Goal: Task Accomplishment & Management: Use online tool/utility

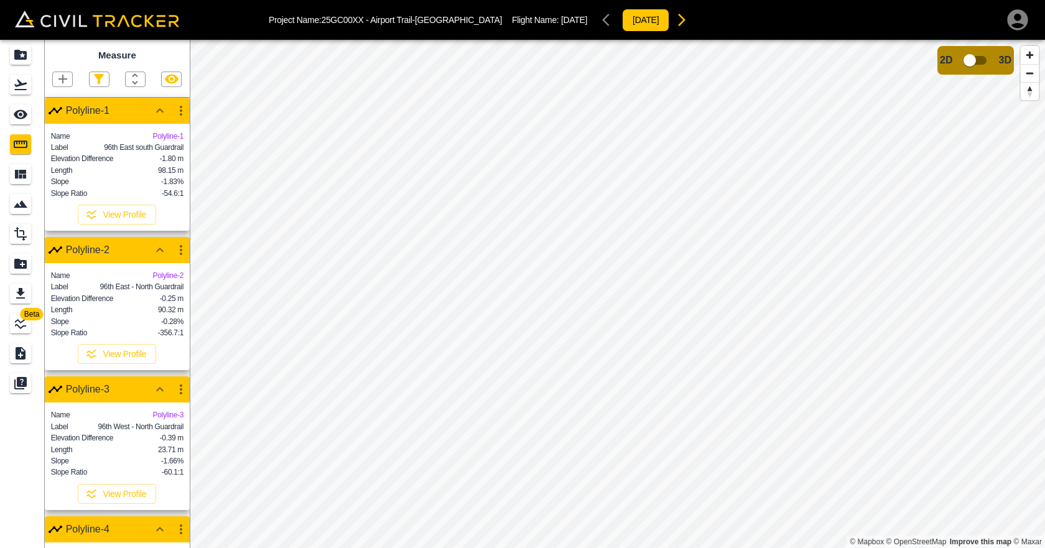
scroll to position [270, 0]
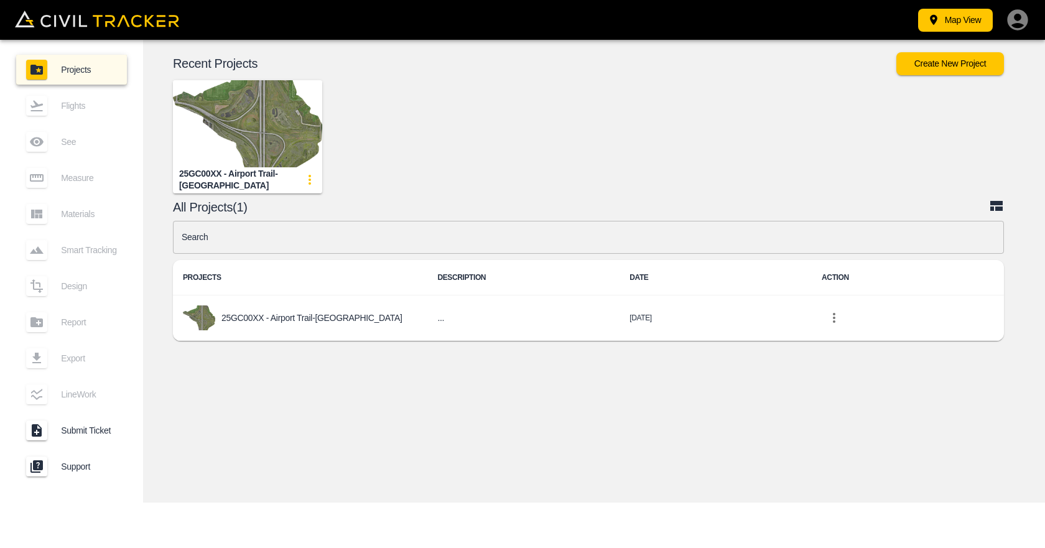
click at [269, 136] on img "button" at bounding box center [247, 123] width 149 height 87
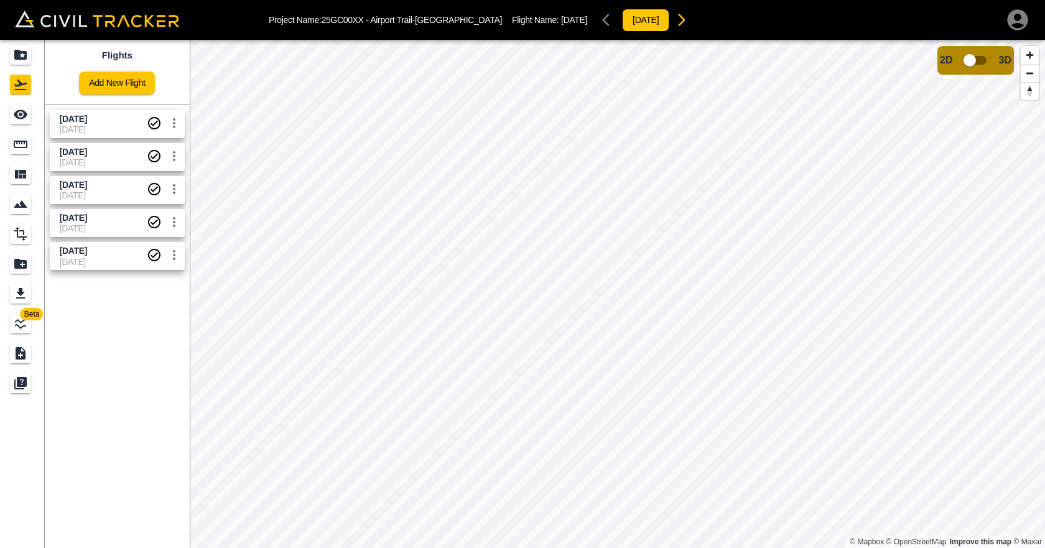
click at [99, 256] on span "[DATE]" at bounding box center [103, 251] width 87 height 12
click at [87, 253] on span "[DATE]" at bounding box center [73, 251] width 27 height 10
click at [176, 258] on icon "settings" at bounding box center [174, 254] width 15 height 15
click at [176, 258] on div at bounding box center [522, 274] width 1045 height 548
click at [176, 258] on icon "settings" at bounding box center [174, 254] width 15 height 15
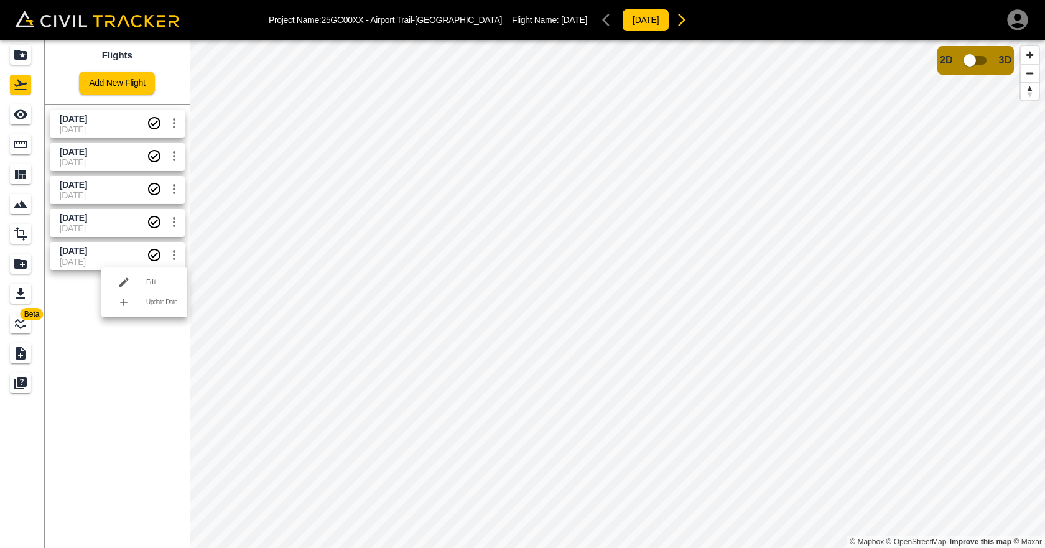
click at [91, 372] on div at bounding box center [522, 274] width 1045 height 548
click at [16, 145] on icon "Measure" at bounding box center [20, 144] width 15 height 15
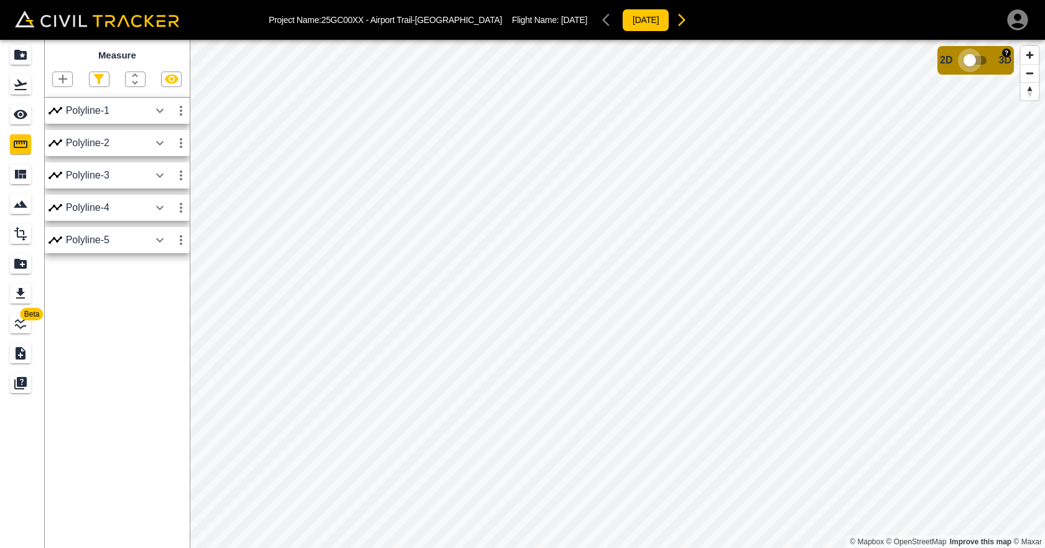
click at [977, 64] on input "checkbox" at bounding box center [969, 60] width 71 height 24
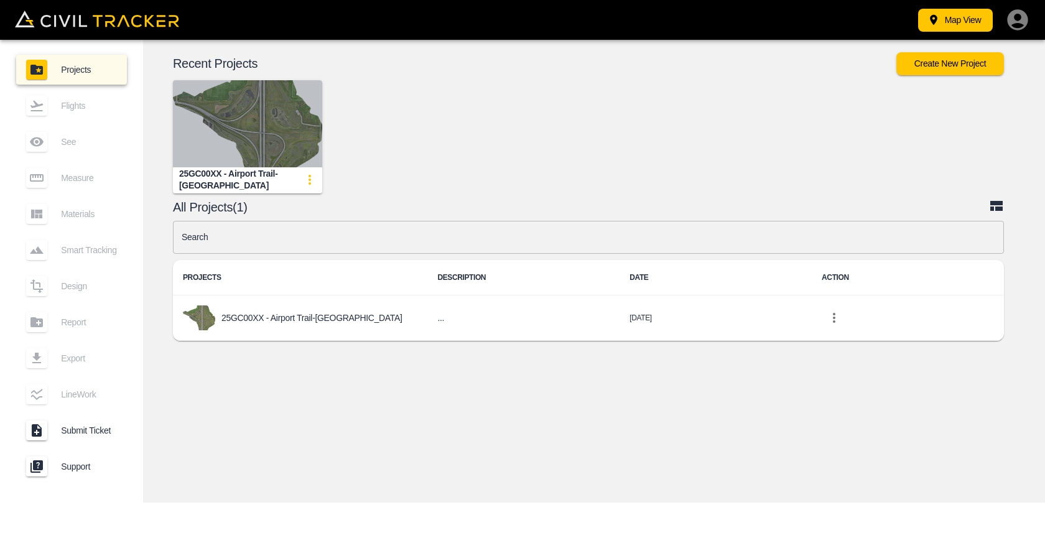
click at [265, 145] on img "button" at bounding box center [247, 123] width 149 height 87
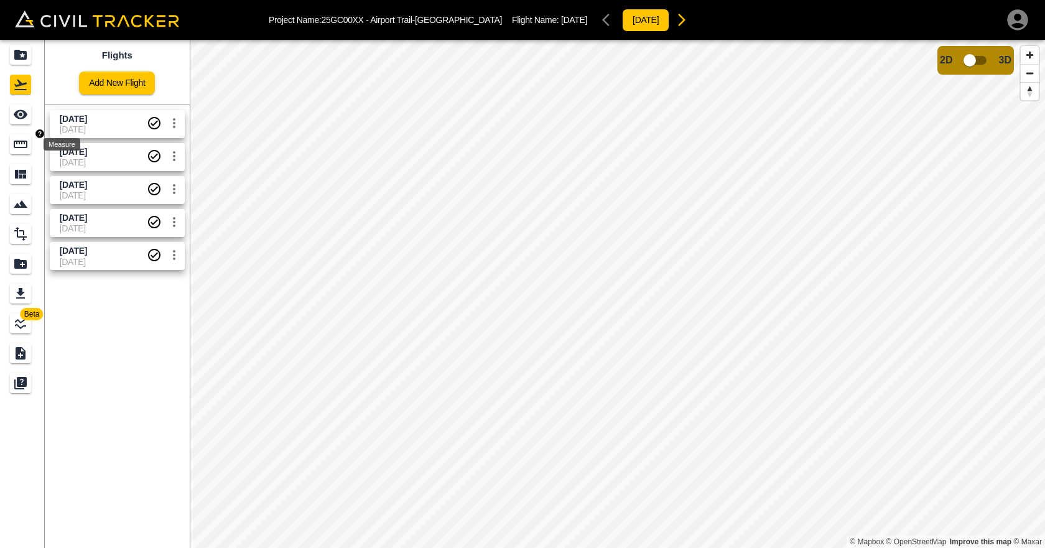
click at [14, 153] on div "Measure" at bounding box center [20, 144] width 21 height 20
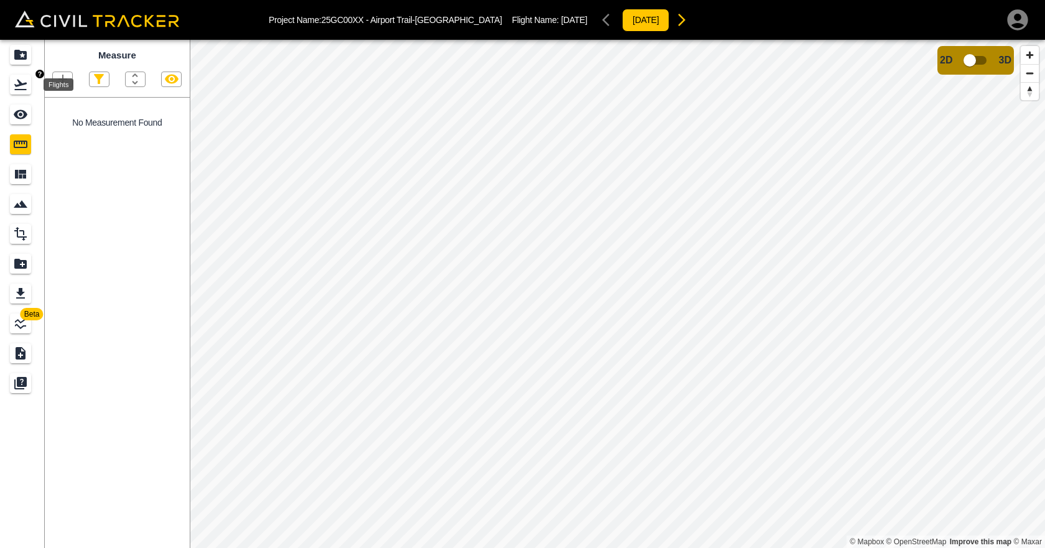
click at [21, 70] on link at bounding box center [22, 85] width 45 height 30
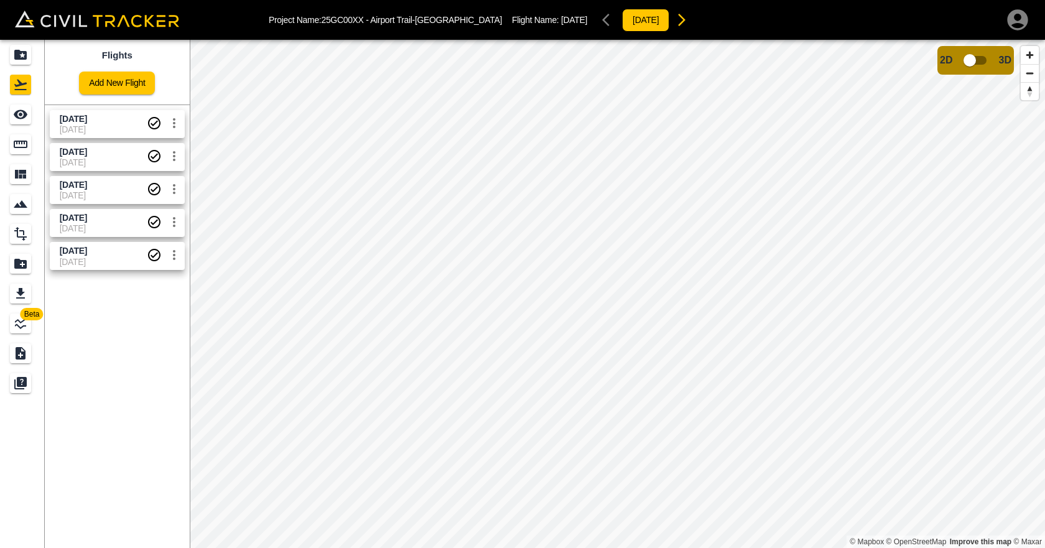
click at [111, 257] on span "[DATE]" at bounding box center [103, 262] width 87 height 10
click at [15, 145] on icon "Measure" at bounding box center [21, 144] width 14 height 7
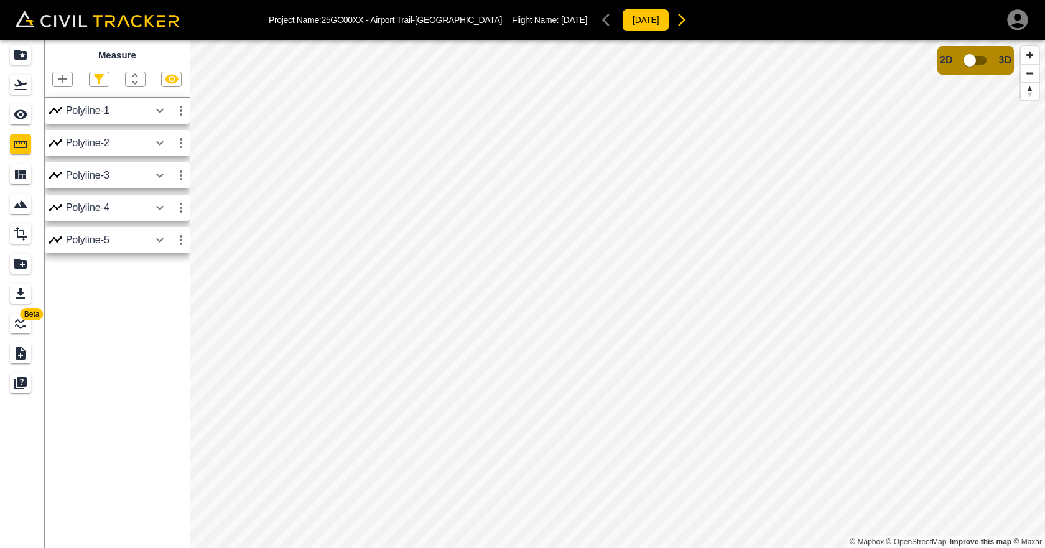
click at [159, 111] on icon "button" at bounding box center [159, 110] width 15 height 15
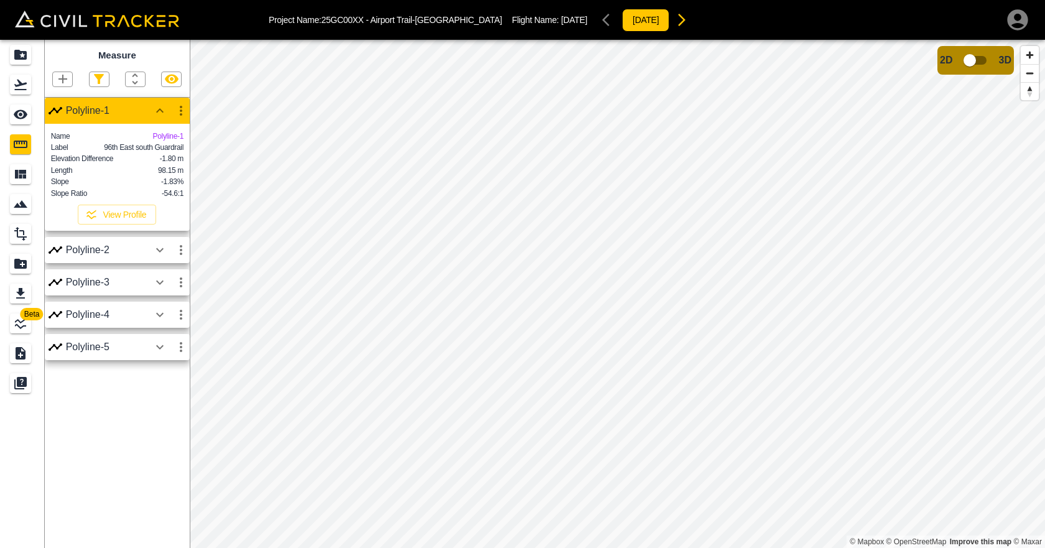
click at [162, 257] on icon "button" at bounding box center [159, 249] width 15 height 15
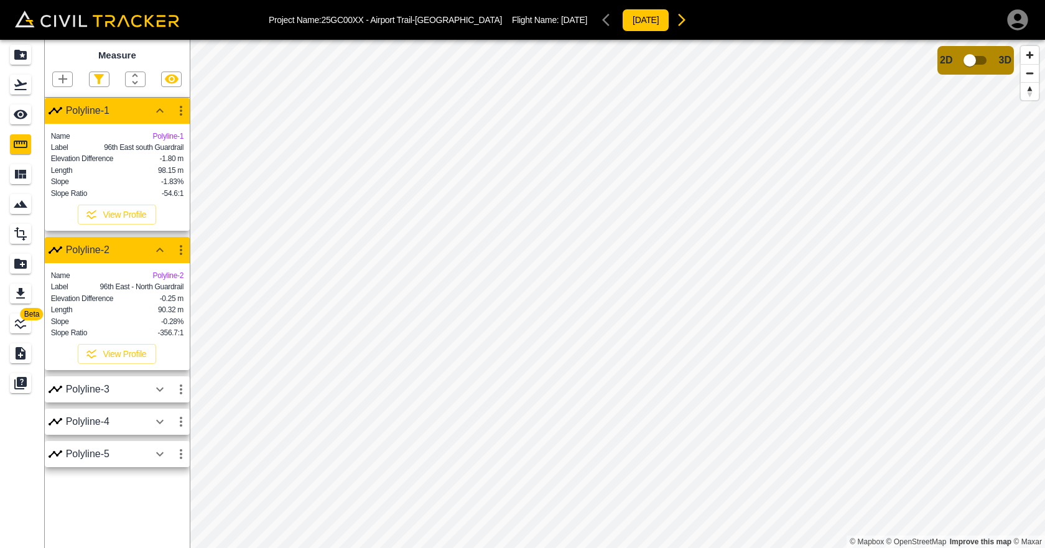
click at [164, 397] on icon "button" at bounding box center [159, 389] width 15 height 15
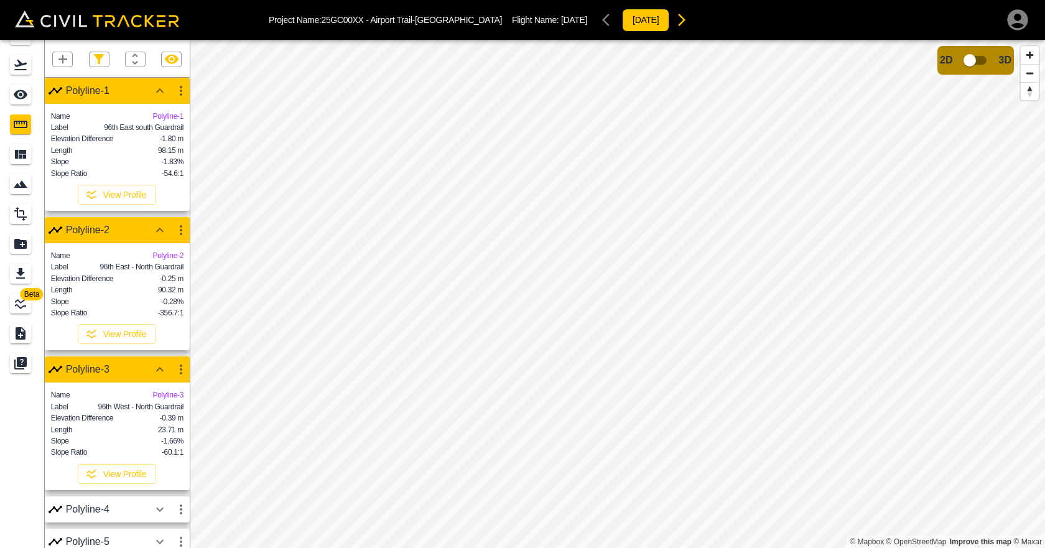
scroll to position [40, 0]
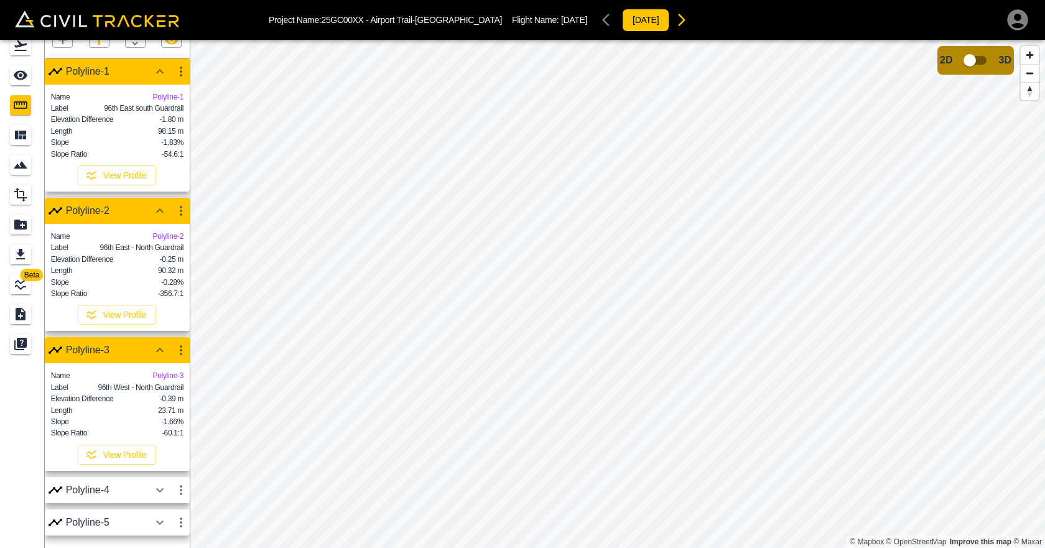
click at [165, 492] on icon "button" at bounding box center [159, 489] width 15 height 15
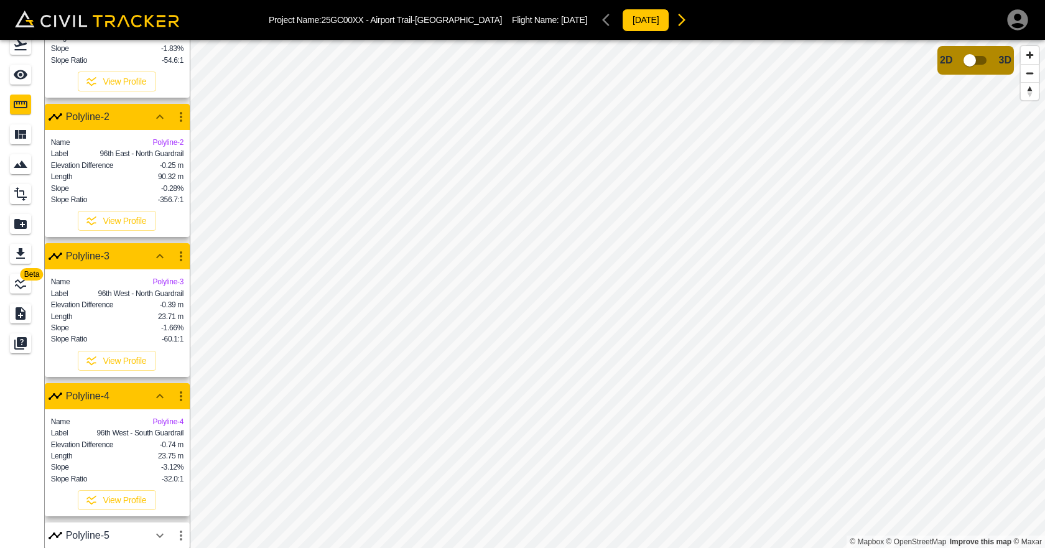
scroll to position [152, 0]
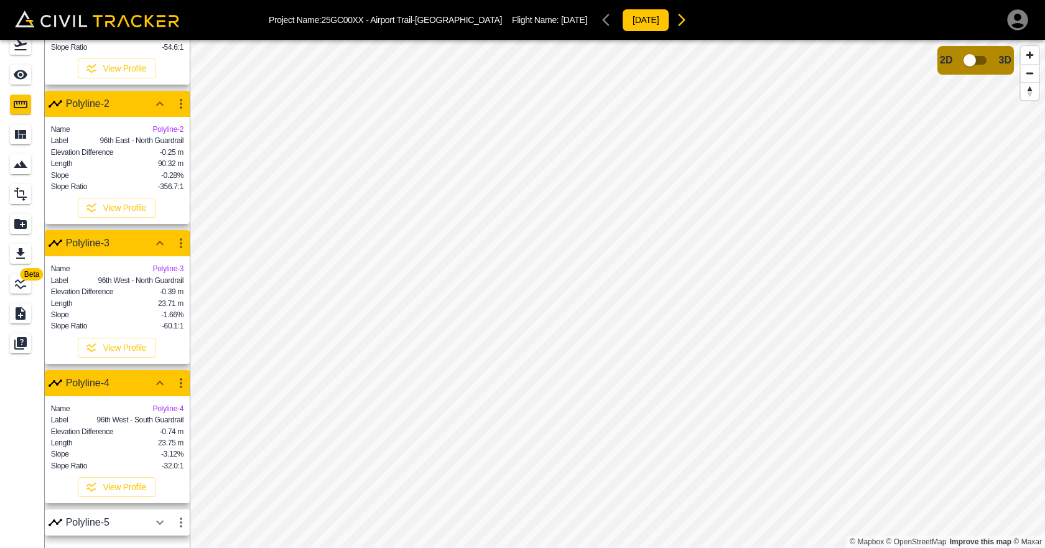
click at [167, 523] on icon "button" at bounding box center [159, 522] width 15 height 15
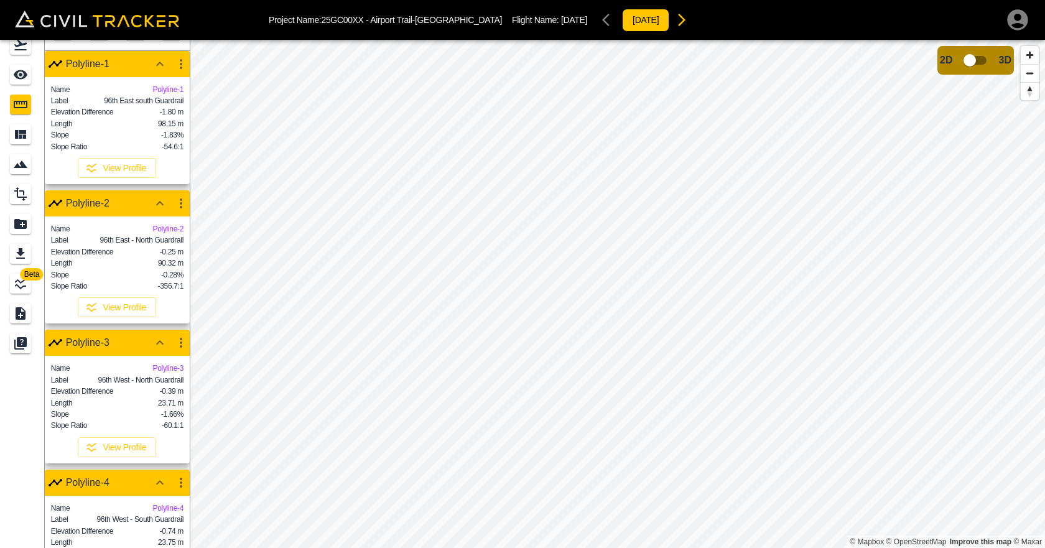
scroll to position [0, 0]
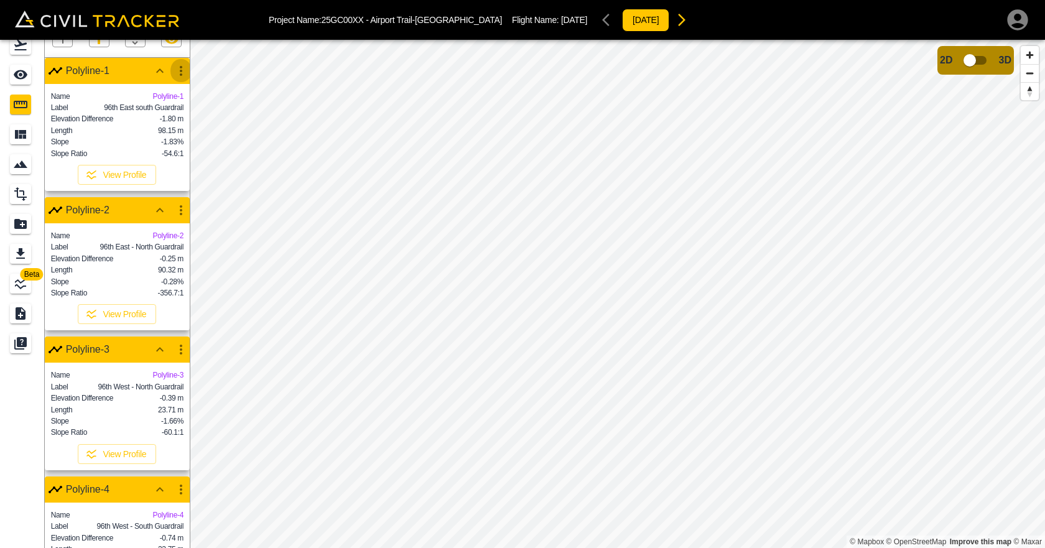
click at [175, 71] on icon "button" at bounding box center [180, 70] width 15 height 15
click at [173, 114] on li "Edit" at bounding box center [152, 119] width 80 height 20
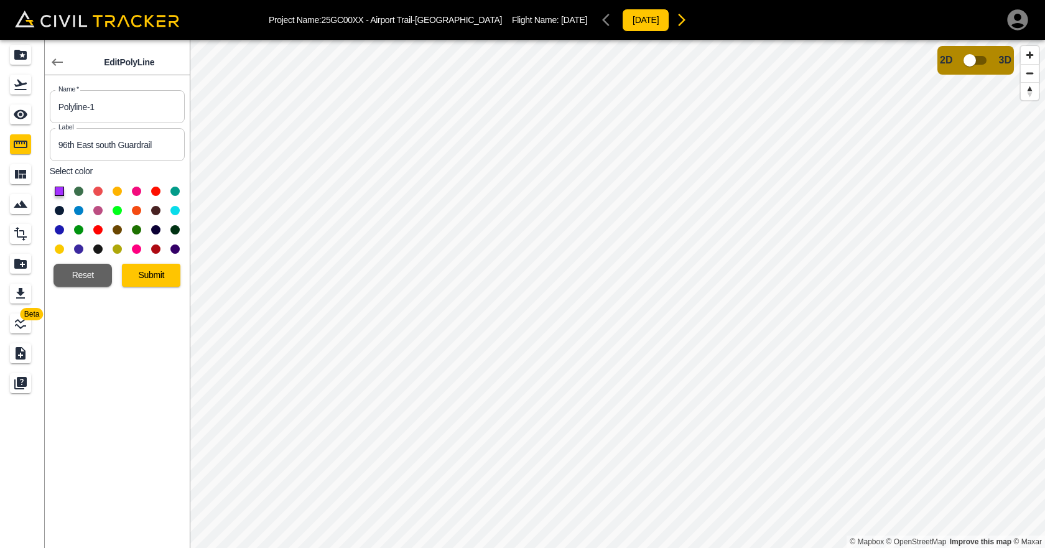
click at [133, 152] on input "96th East south Guardrail" at bounding box center [117, 144] width 135 height 33
click at [118, 108] on input "Polyline-1" at bounding box center [117, 106] width 135 height 33
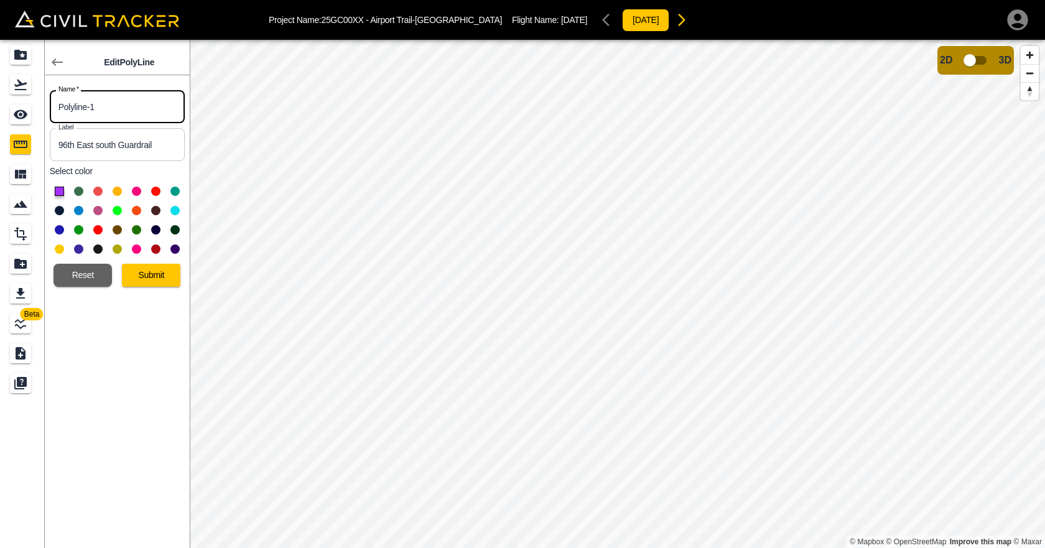
click at [118, 108] on input "Polyline-1" at bounding box center [117, 106] width 135 height 33
paste input "96th East south Guardrail"
type input "96th East south Guardrail"
click at [155, 275] on button "Submit" at bounding box center [151, 275] width 58 height 23
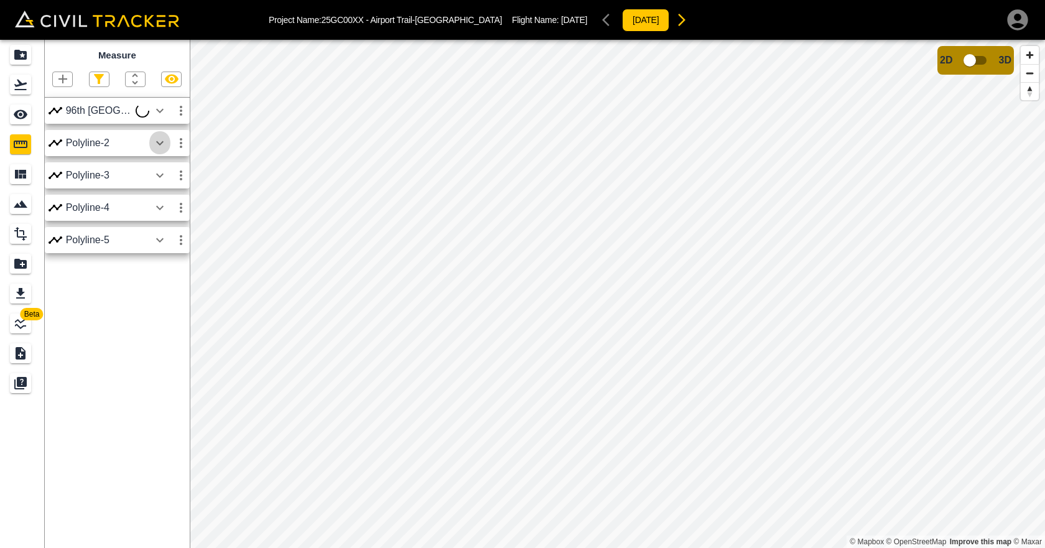
click at [157, 138] on icon "button" at bounding box center [159, 143] width 15 height 15
click at [175, 142] on icon "button" at bounding box center [180, 143] width 15 height 15
click at [164, 191] on h6 "Edit" at bounding box center [169, 190] width 25 height 7
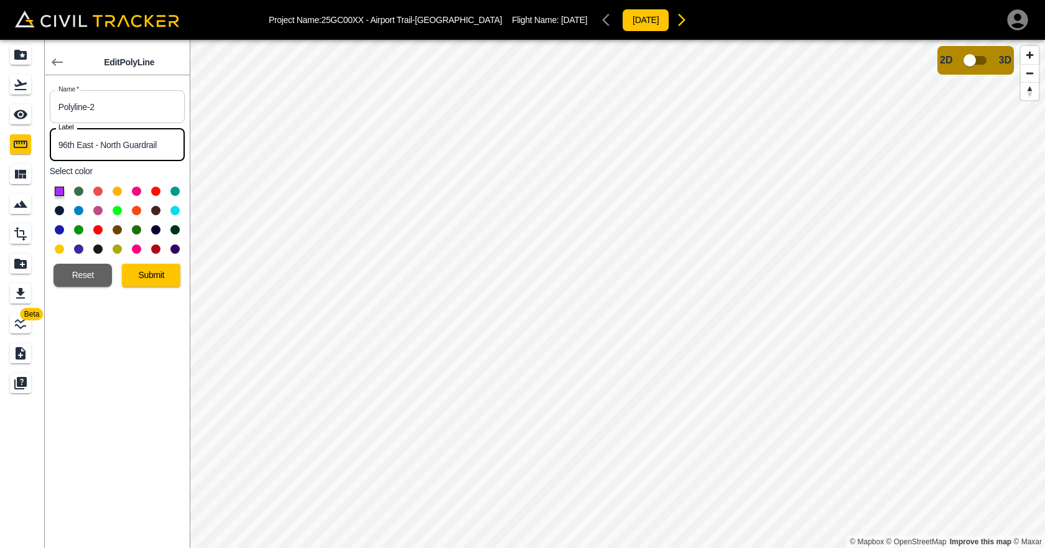
click at [147, 141] on input "96th East - North Guardrail" at bounding box center [117, 144] width 135 height 33
click at [123, 104] on input "Polyline-2" at bounding box center [117, 106] width 135 height 33
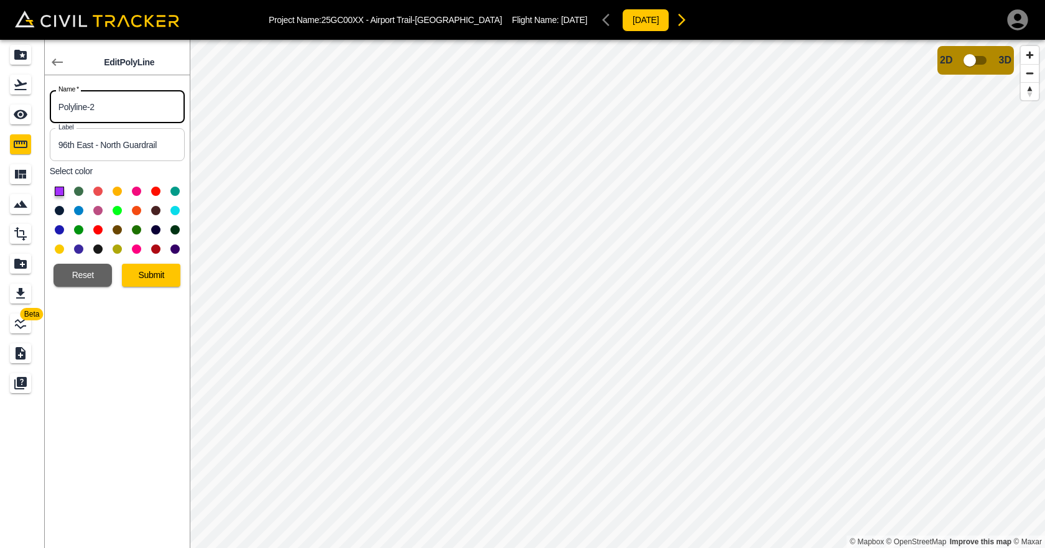
click at [123, 104] on input "Polyline-2" at bounding box center [117, 106] width 135 height 33
paste input "96th East - North Guardrail"
type input "96th East - North Guardrail"
click at [157, 275] on button "Submit" at bounding box center [151, 275] width 58 height 23
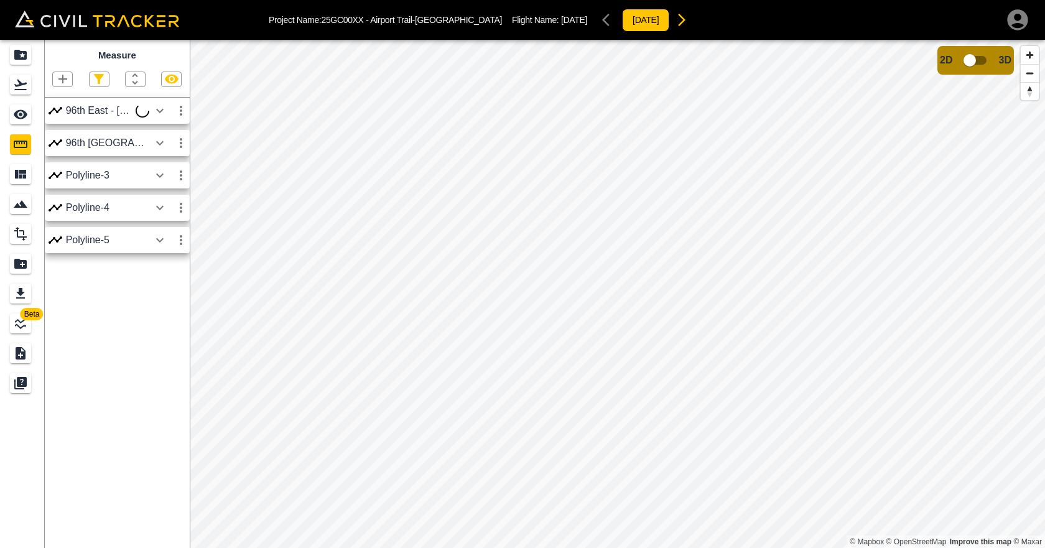
click at [158, 175] on icon "button" at bounding box center [159, 175] width 15 height 15
click at [152, 171] on button "button" at bounding box center [159, 175] width 21 height 25
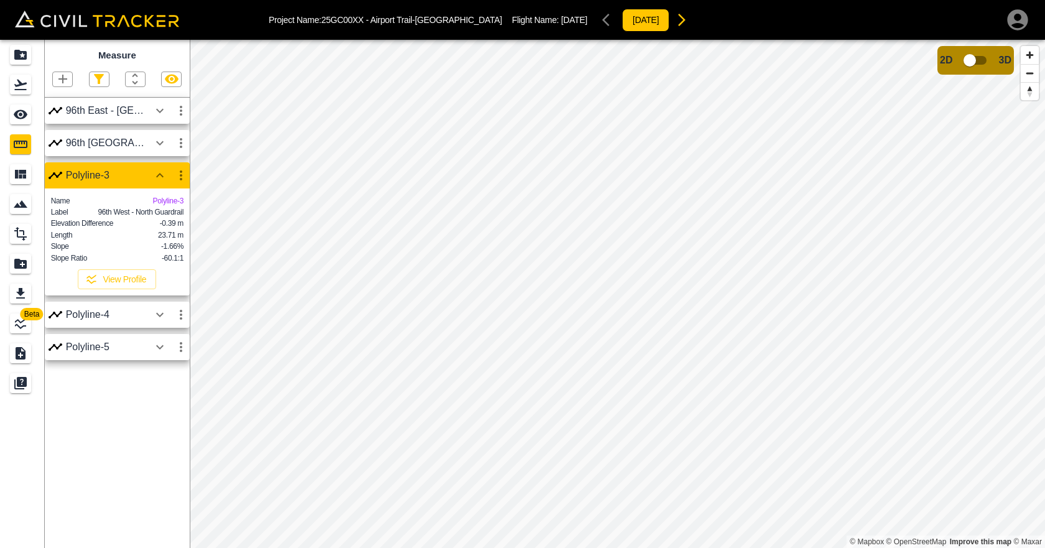
click at [174, 174] on icon "button" at bounding box center [180, 175] width 15 height 15
click at [169, 224] on h6 "Edit" at bounding box center [169, 222] width 25 height 7
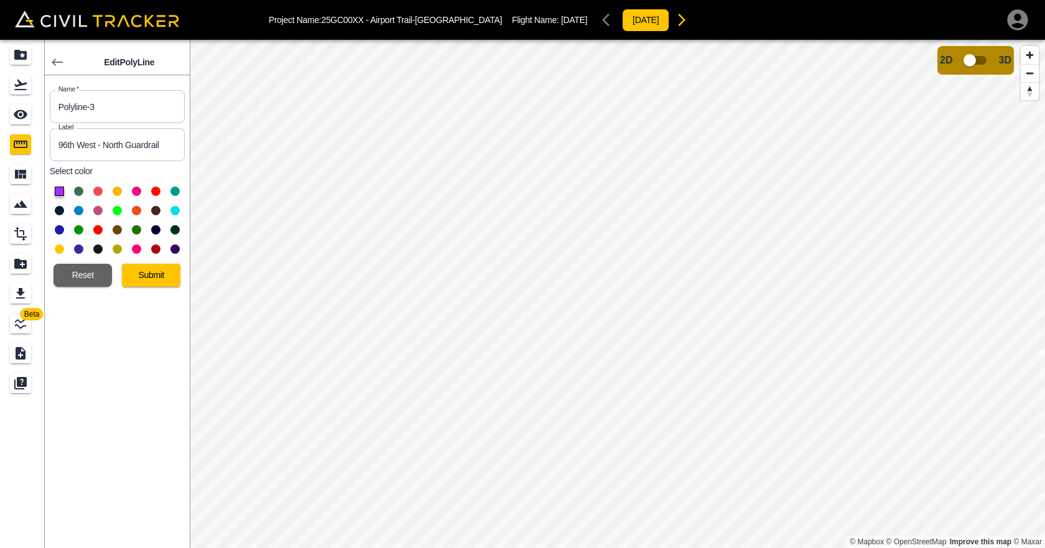
click at [131, 145] on input "96th West - North Guardrail" at bounding box center [117, 144] width 135 height 33
click at [109, 96] on input "Polyline-3" at bounding box center [117, 106] width 135 height 33
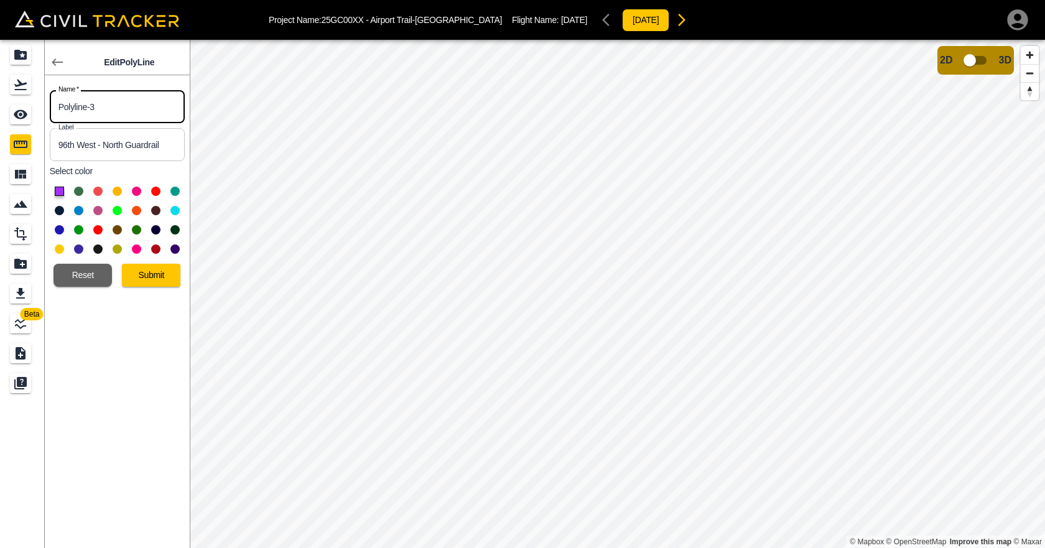
click at [109, 96] on input "Polyline-3" at bounding box center [117, 106] width 135 height 33
paste input "96th West - North Guardrail"
type input "96th West - North Guardrail"
click at [161, 273] on button "Submit" at bounding box center [151, 275] width 58 height 23
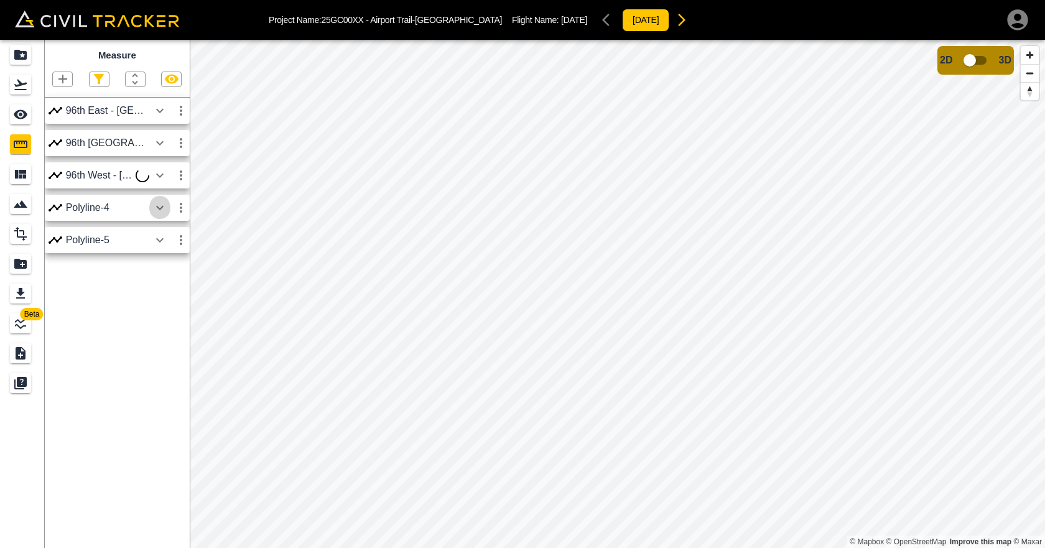
click at [162, 209] on icon "button" at bounding box center [159, 207] width 15 height 15
click at [155, 213] on icon "button" at bounding box center [159, 207] width 15 height 15
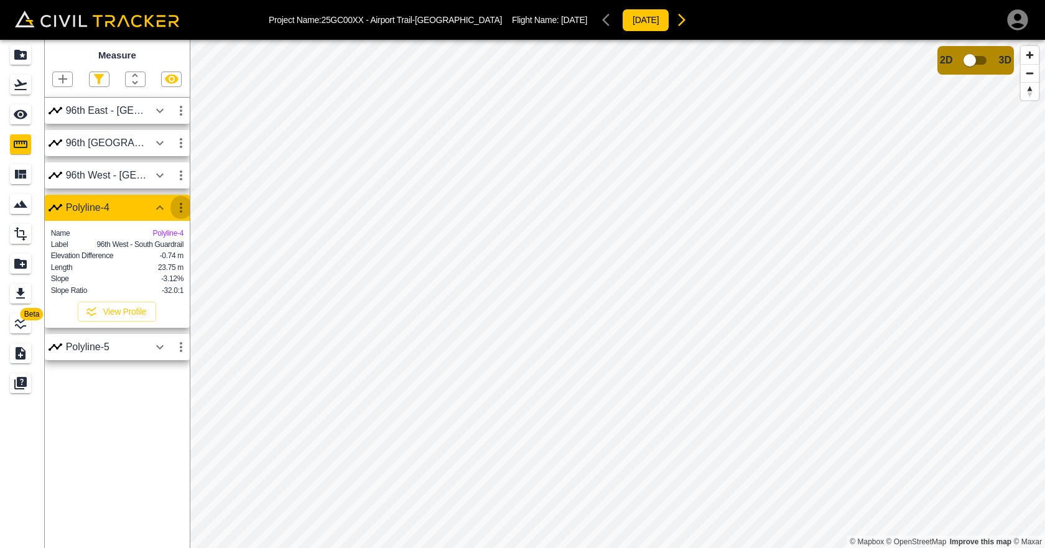
click at [176, 204] on icon "button" at bounding box center [180, 207] width 15 height 15
click at [161, 253] on h6 "Edit" at bounding box center [169, 255] width 25 height 7
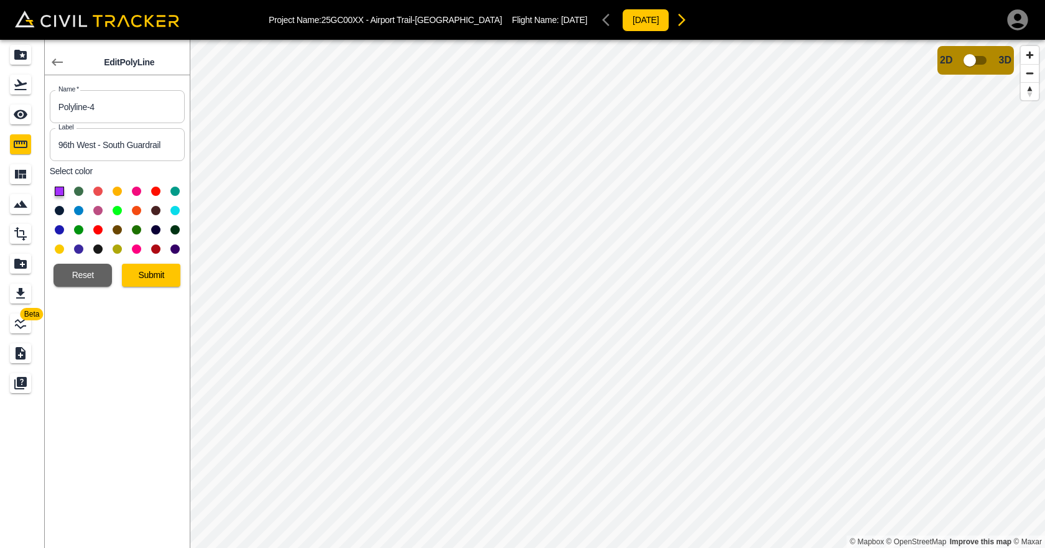
click at [113, 144] on input "96th West - South Guardrail" at bounding box center [117, 144] width 135 height 33
click at [95, 109] on input "Polyline-4" at bounding box center [117, 106] width 135 height 33
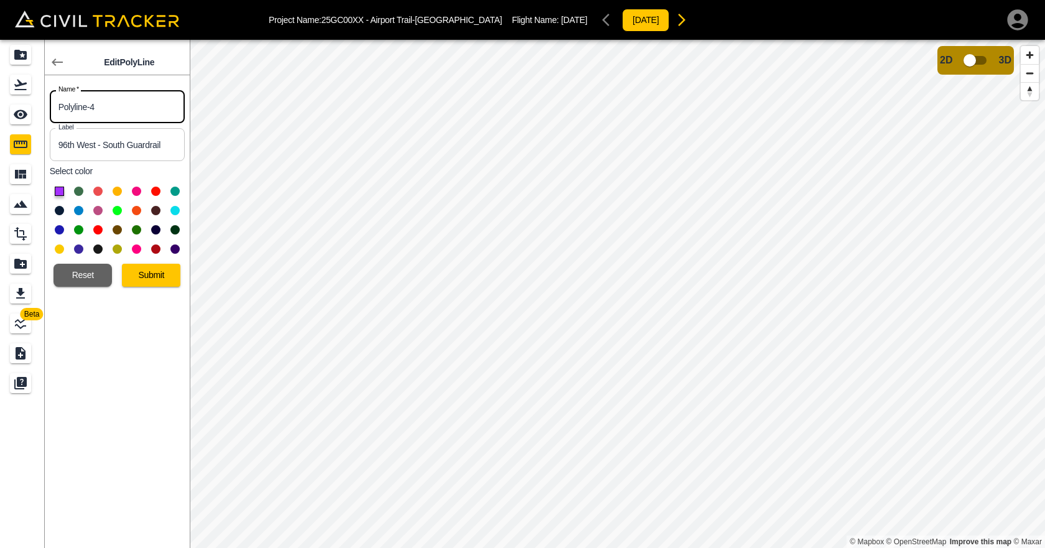
click at [95, 109] on input "Polyline-4" at bounding box center [117, 106] width 135 height 33
paste input "96th West - South Guardrail"
type input "96th West - South Guardrail"
click at [153, 275] on button "Submit" at bounding box center [151, 275] width 58 height 23
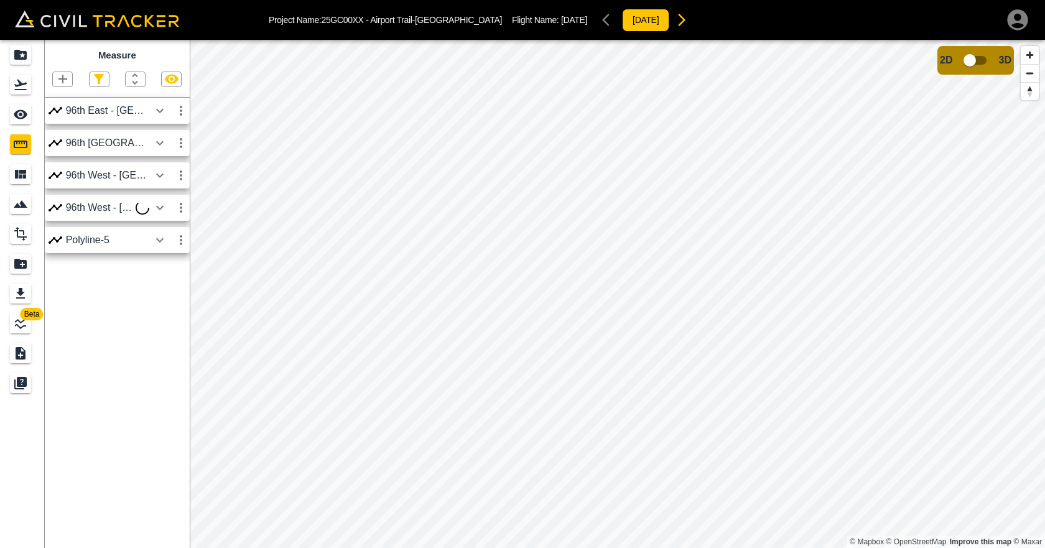
click at [158, 244] on icon "button" at bounding box center [159, 240] width 15 height 15
click at [155, 244] on icon "button" at bounding box center [159, 240] width 15 height 15
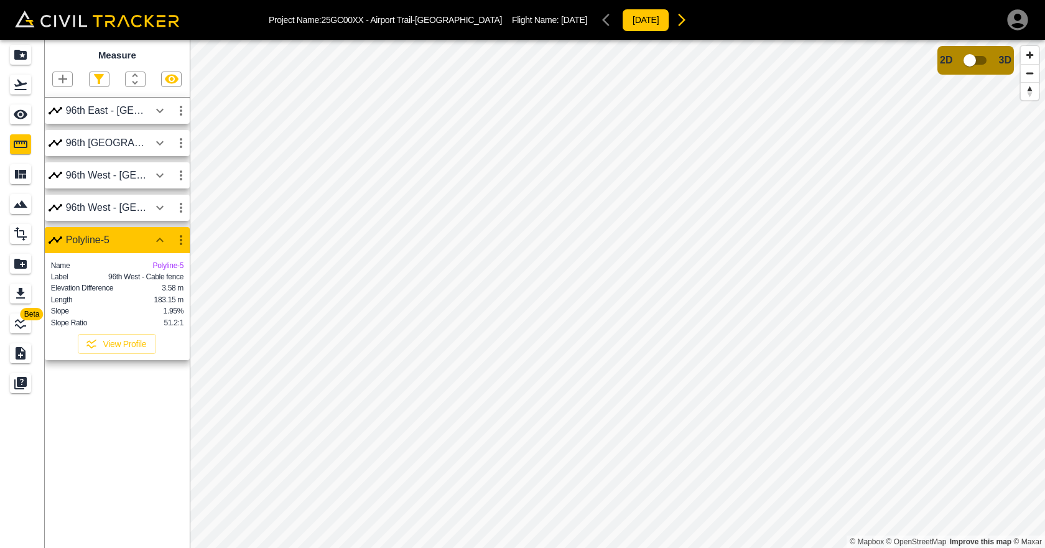
click at [181, 244] on icon "button" at bounding box center [181, 240] width 2 height 10
click at [168, 282] on li "Edit" at bounding box center [152, 288] width 80 height 20
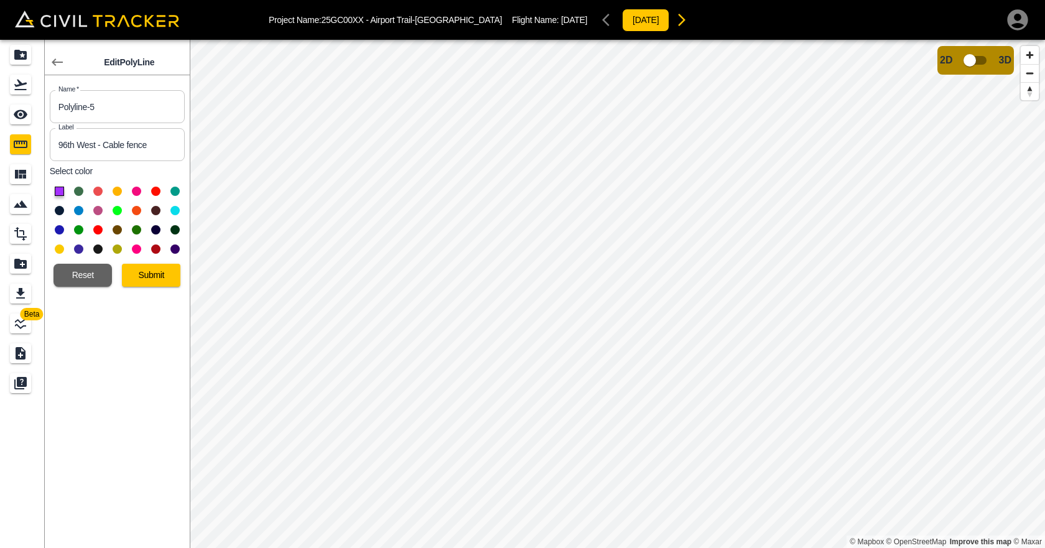
click at [109, 142] on input "96th West - Cable fence" at bounding box center [117, 144] width 135 height 33
click at [99, 109] on input "Polyline-5" at bounding box center [117, 106] width 135 height 33
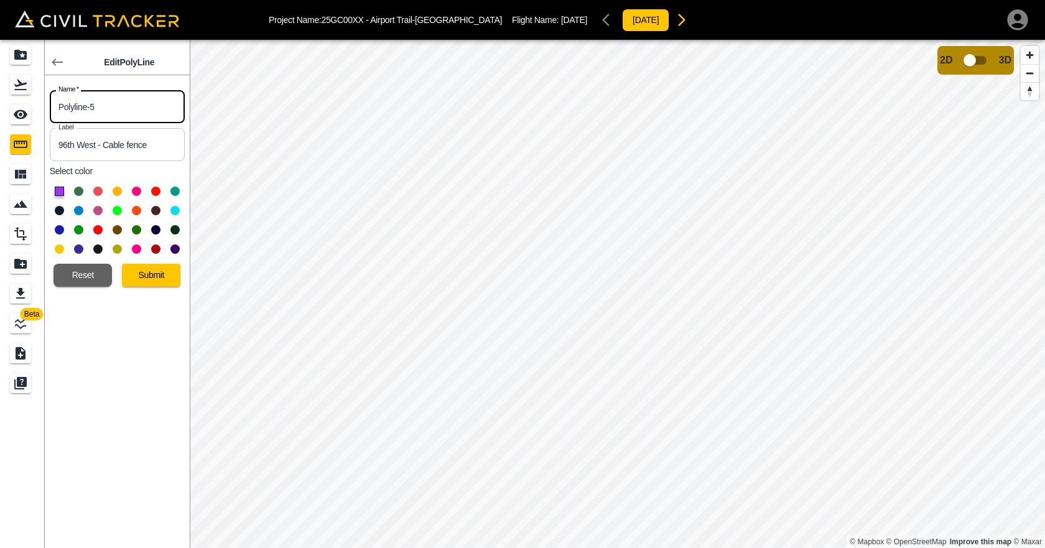
click at [99, 109] on input "Polyline-5" at bounding box center [117, 106] width 135 height 33
paste input "96th West - Cable fence"
type input "96th West - Cable fence"
click at [148, 274] on button "Submit" at bounding box center [151, 275] width 58 height 23
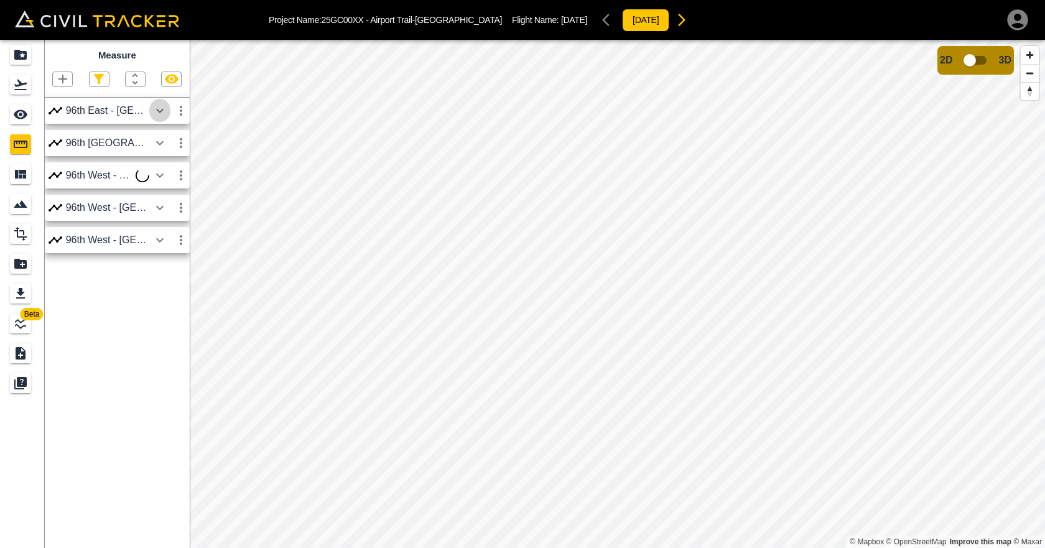
click at [160, 111] on icon "button" at bounding box center [159, 110] width 15 height 15
click at [178, 115] on icon "button" at bounding box center [180, 110] width 15 height 15
click at [154, 111] on div at bounding box center [522, 274] width 1045 height 548
click at [155, 111] on icon "button" at bounding box center [159, 110] width 15 height 15
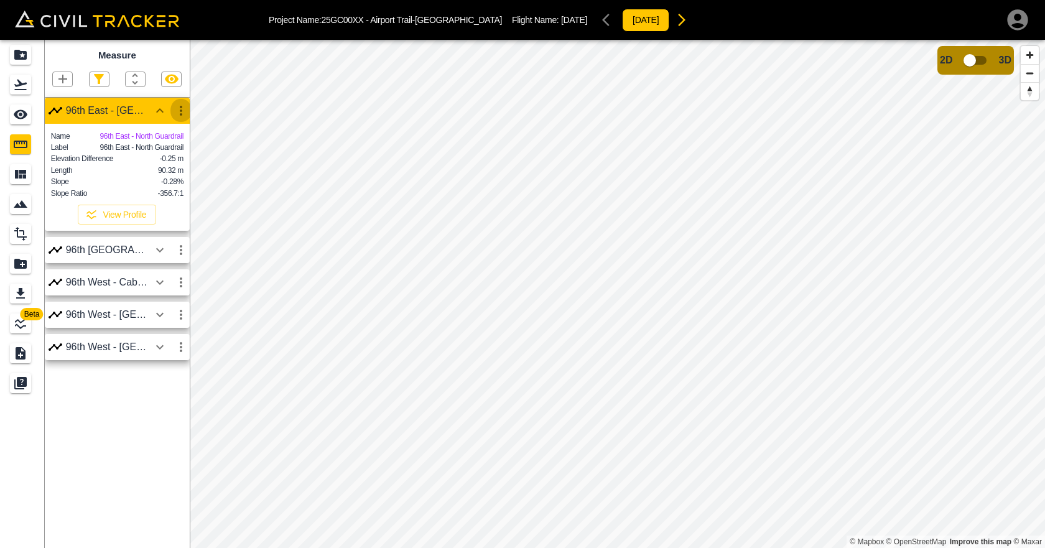
click at [177, 110] on icon "button" at bounding box center [180, 110] width 15 height 15
click at [162, 167] on li "Edit" at bounding box center [152, 159] width 80 height 20
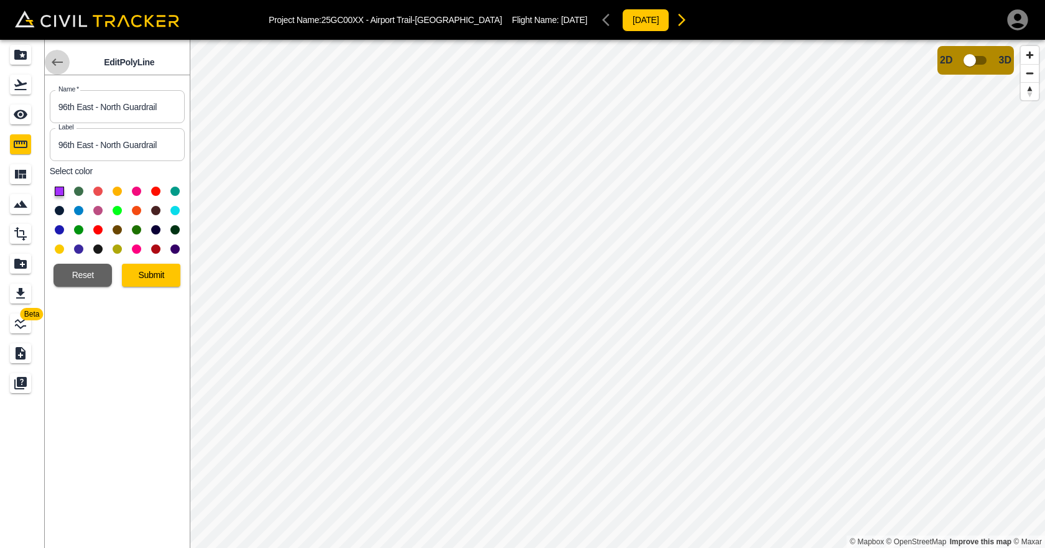
click at [61, 63] on icon "button" at bounding box center [57, 61] width 11 height 7
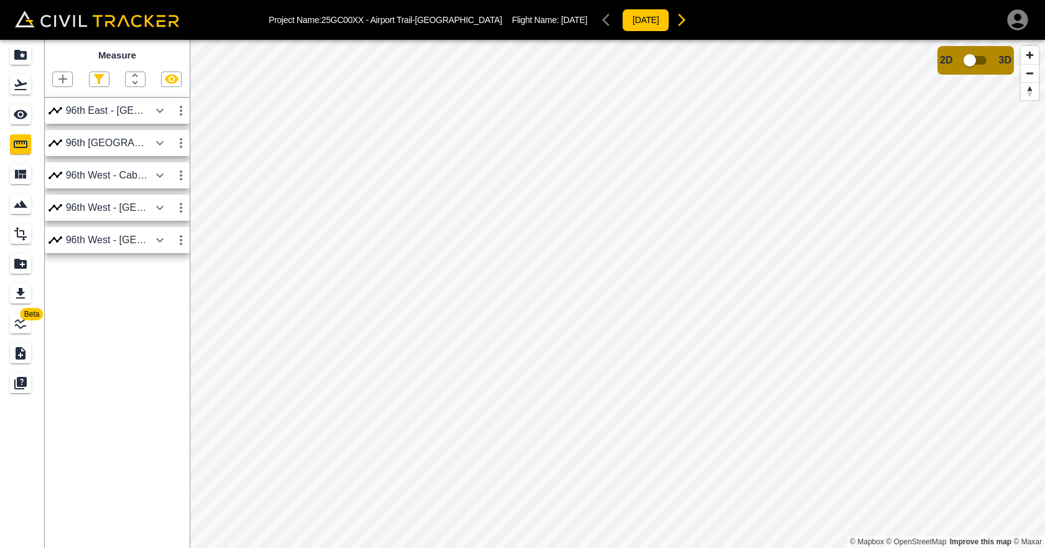
click at [164, 140] on icon "button" at bounding box center [159, 143] width 15 height 15
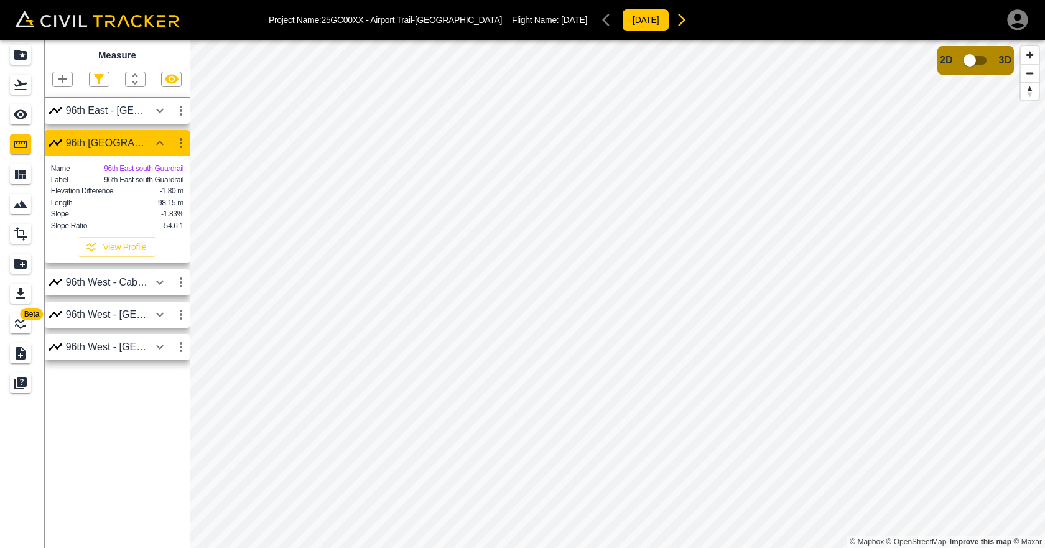
click at [180, 132] on button "button" at bounding box center [180, 143] width 21 height 25
click at [165, 184] on li "Edit" at bounding box center [152, 191] width 80 height 20
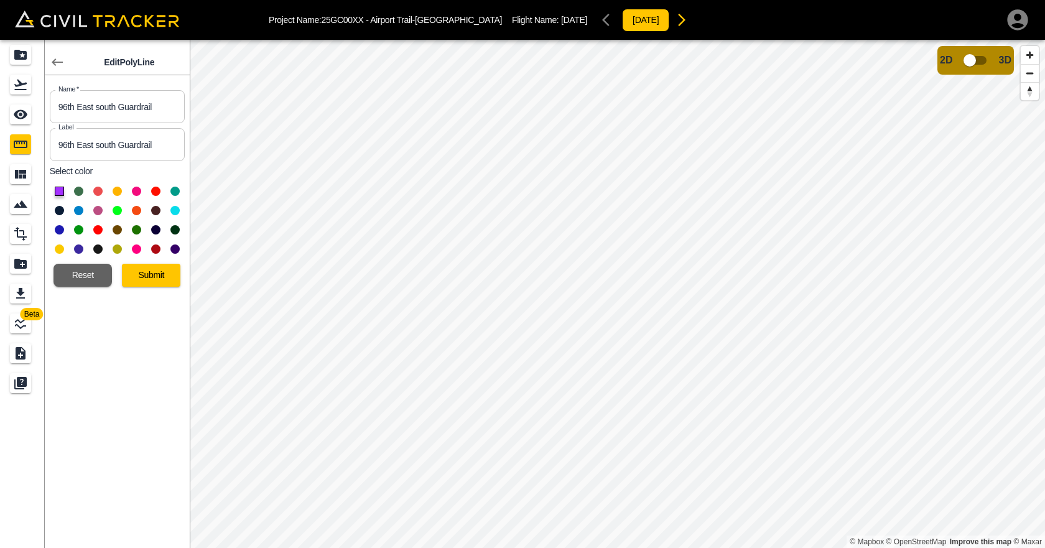
click at [77, 191] on button at bounding box center [78, 191] width 9 height 9
click at [152, 270] on button "Submit" at bounding box center [151, 275] width 58 height 23
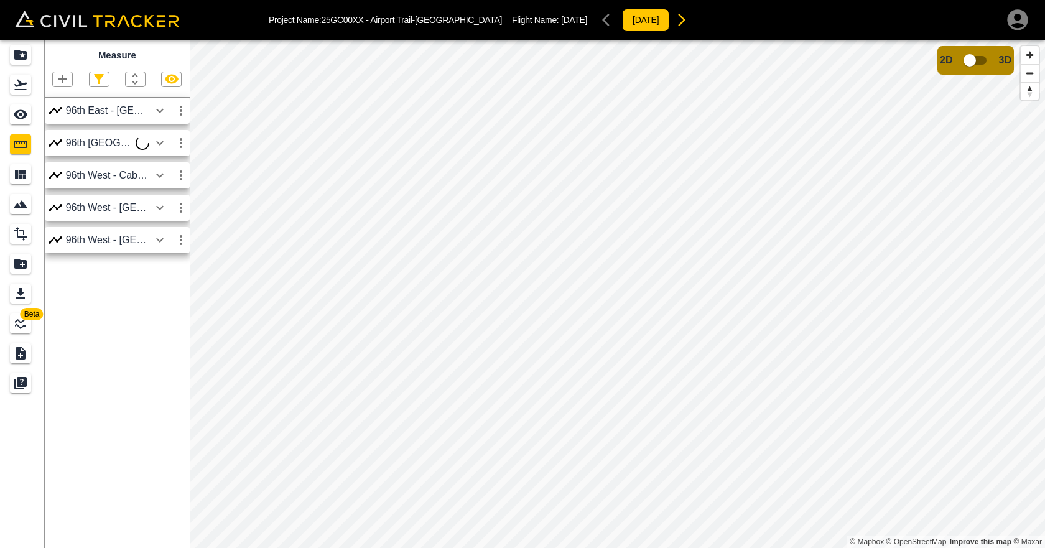
click at [176, 141] on icon "button" at bounding box center [180, 143] width 15 height 15
click at [160, 191] on h6 "Edit" at bounding box center [169, 190] width 25 height 7
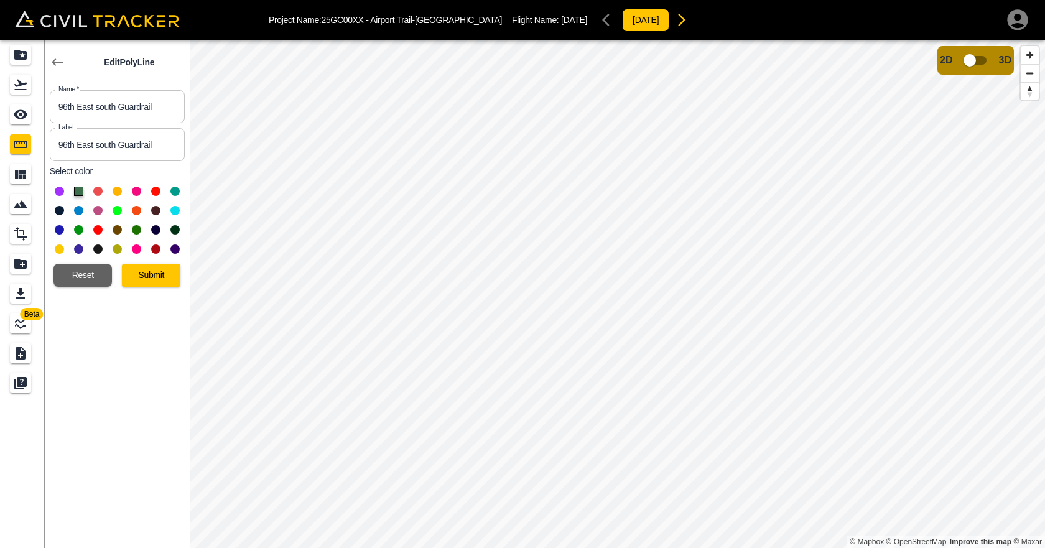
click at [98, 188] on button at bounding box center [97, 191] width 9 height 9
click at [154, 281] on button "Submit" at bounding box center [151, 275] width 58 height 23
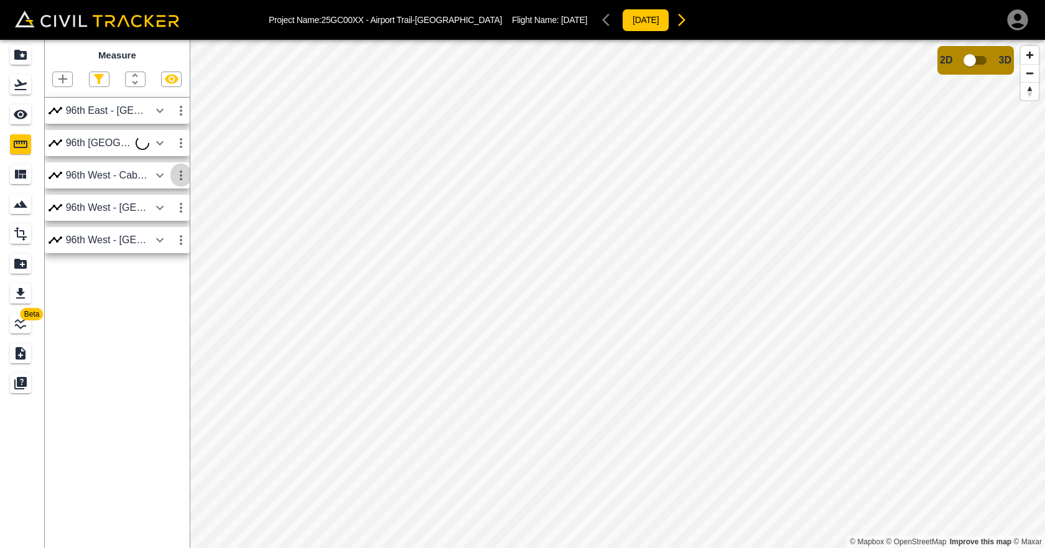
click at [183, 180] on icon "button" at bounding box center [180, 175] width 15 height 15
click at [157, 224] on h6 "Edit" at bounding box center [169, 222] width 25 height 7
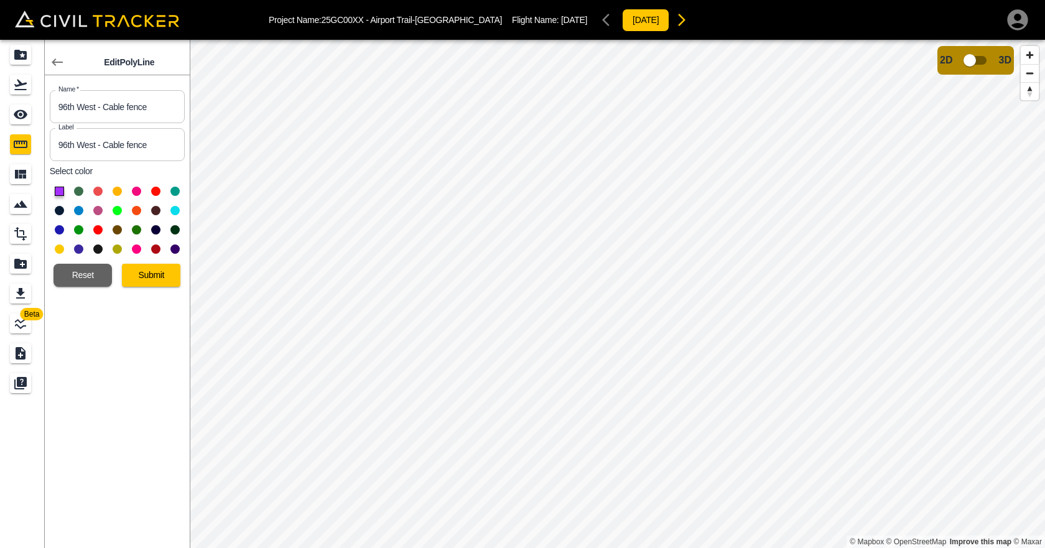
click at [116, 192] on button at bounding box center [117, 191] width 9 height 9
click at [155, 277] on button "Submit" at bounding box center [151, 275] width 58 height 23
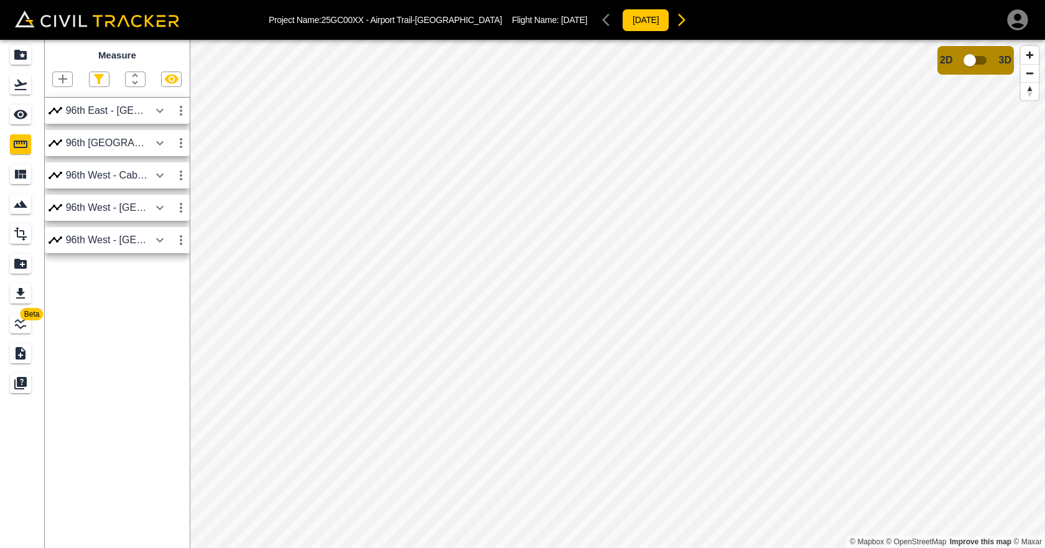
click at [156, 177] on icon "button" at bounding box center [159, 175] width 15 height 15
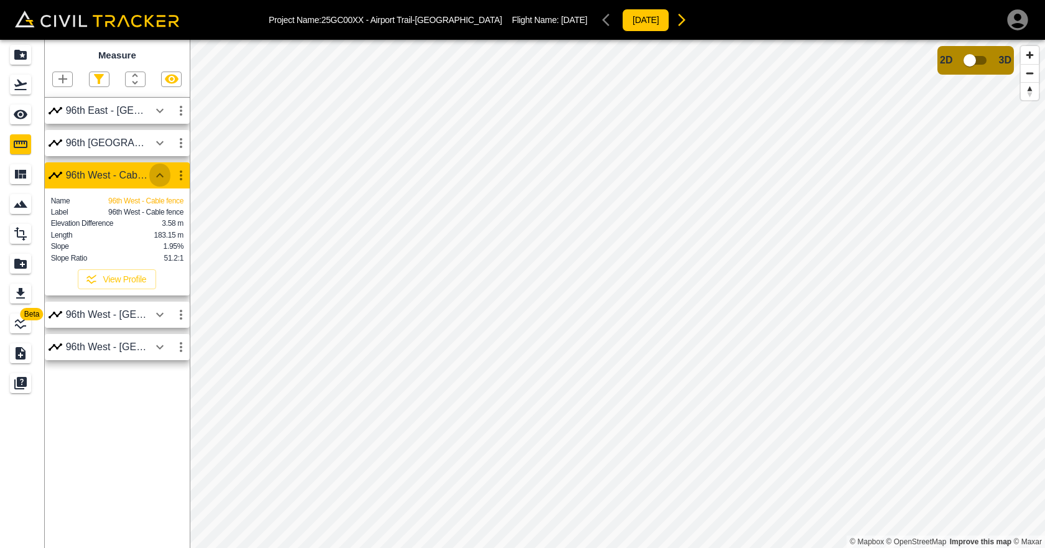
click at [156, 177] on icon "button" at bounding box center [159, 175] width 15 height 15
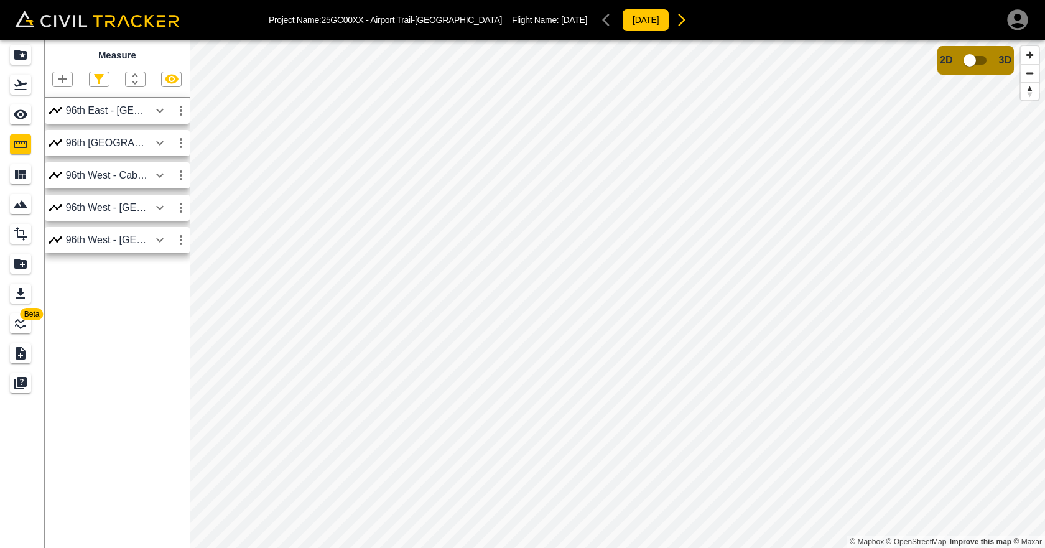
click at [160, 149] on icon "button" at bounding box center [159, 143] width 15 height 15
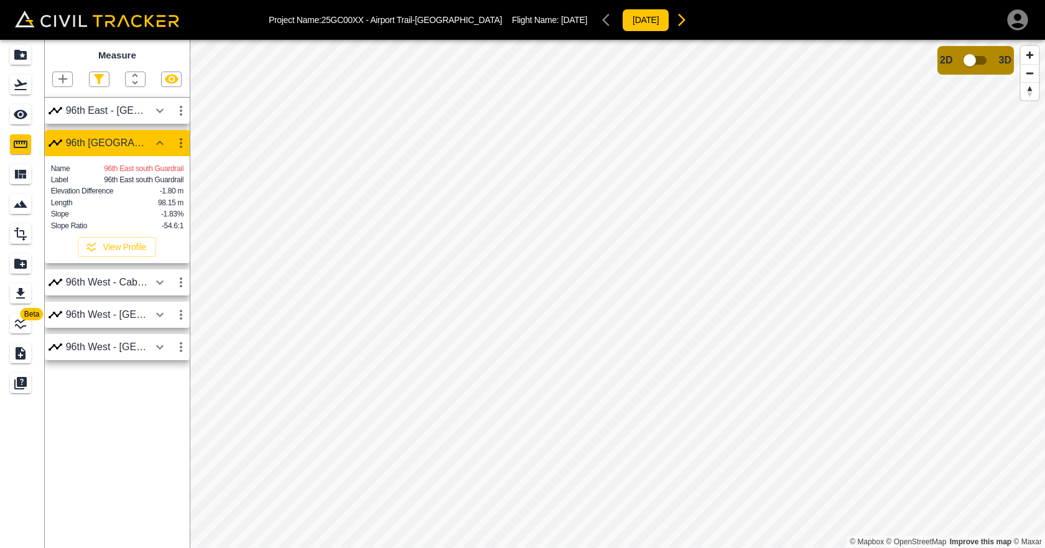
click at [160, 145] on icon "button" at bounding box center [159, 143] width 15 height 15
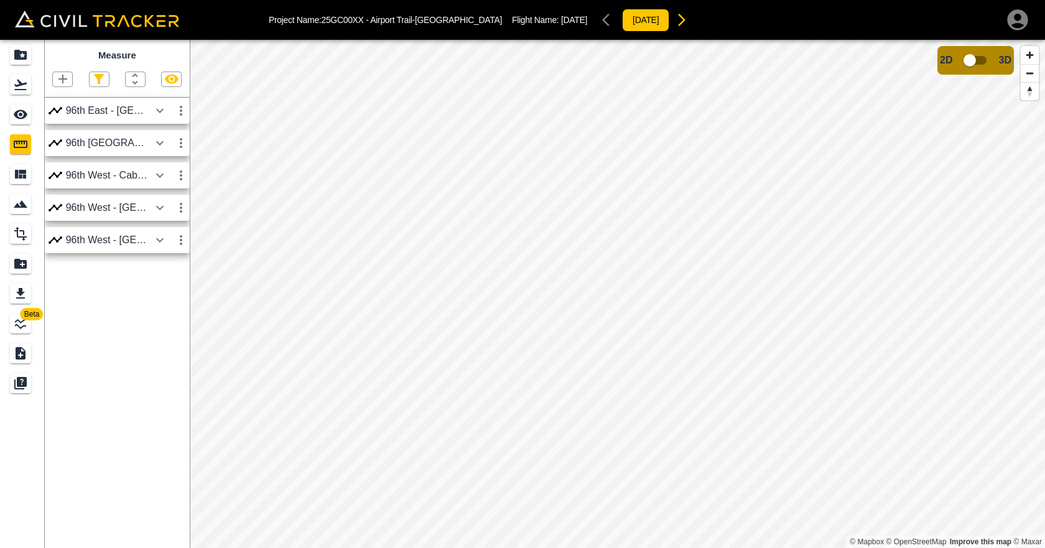
click at [160, 123] on button "button" at bounding box center [159, 110] width 21 height 25
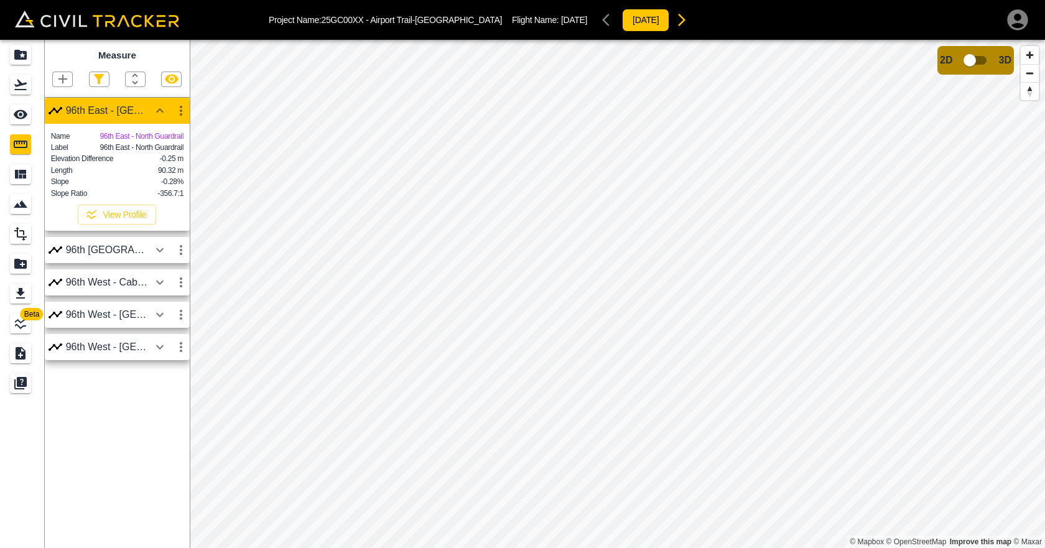
click at [160, 123] on button "button" at bounding box center [159, 110] width 21 height 25
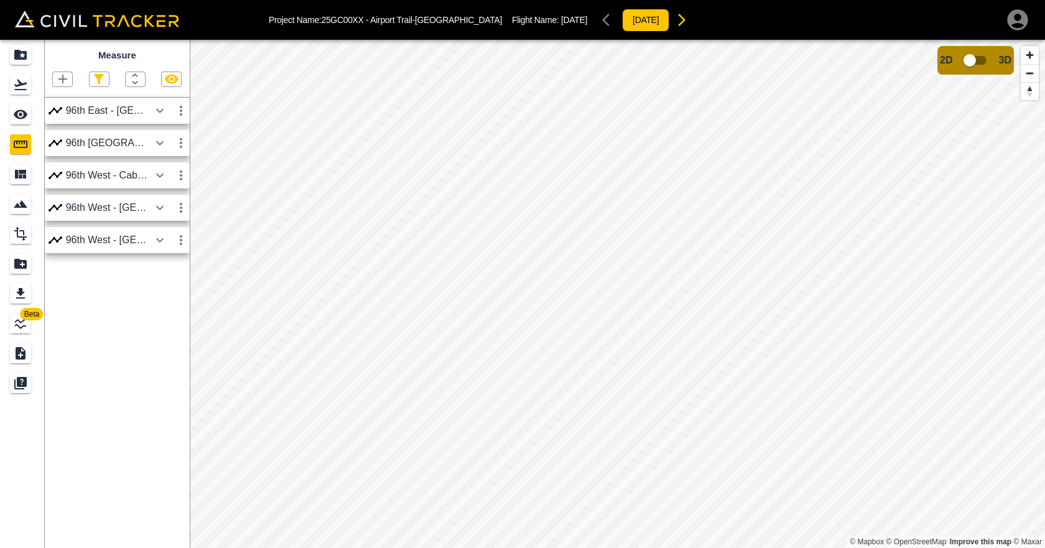
click at [153, 209] on icon "button" at bounding box center [159, 207] width 15 height 15
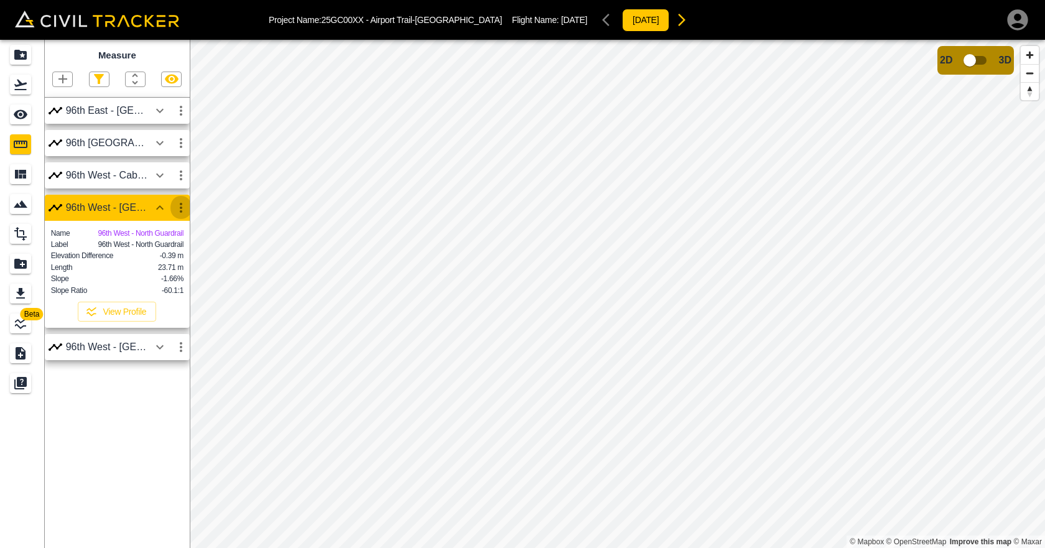
click at [175, 203] on icon "button" at bounding box center [180, 207] width 15 height 15
click at [159, 254] on h6 "Edit" at bounding box center [169, 255] width 25 height 7
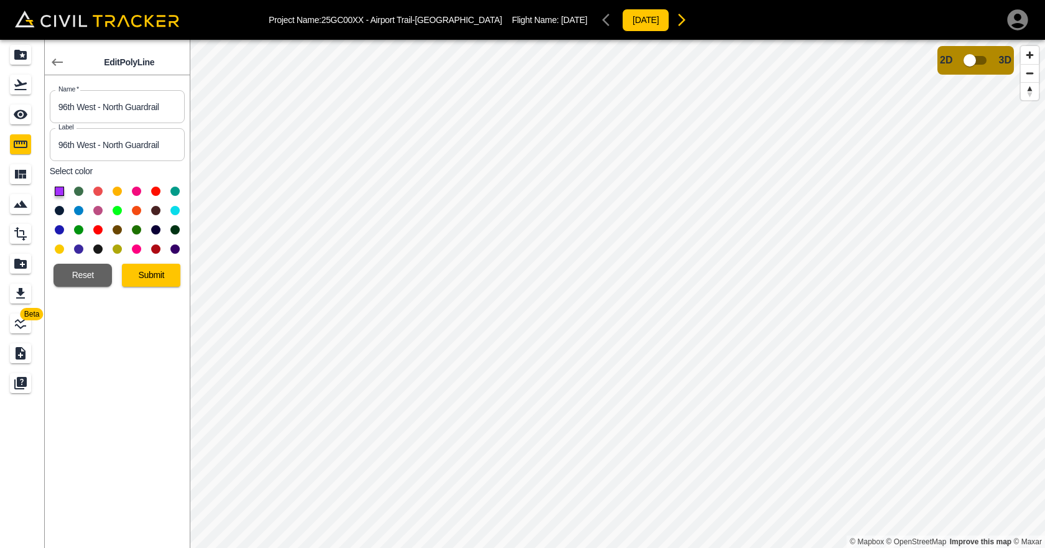
click at [99, 213] on button at bounding box center [97, 210] width 9 height 9
click at [78, 211] on button at bounding box center [78, 210] width 9 height 9
click at [163, 275] on button "Submit" at bounding box center [151, 275] width 58 height 23
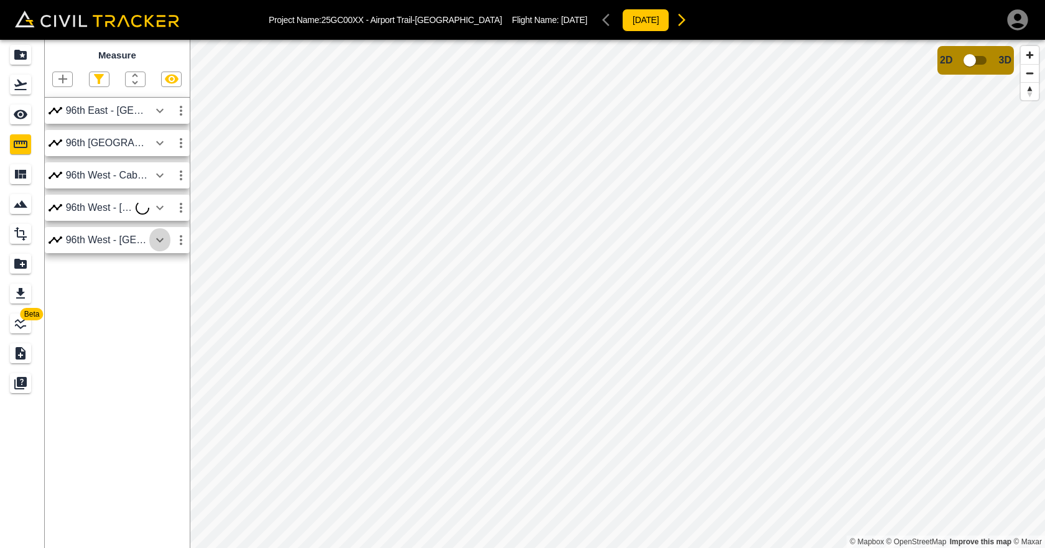
click at [157, 239] on icon "button" at bounding box center [159, 240] width 7 height 4
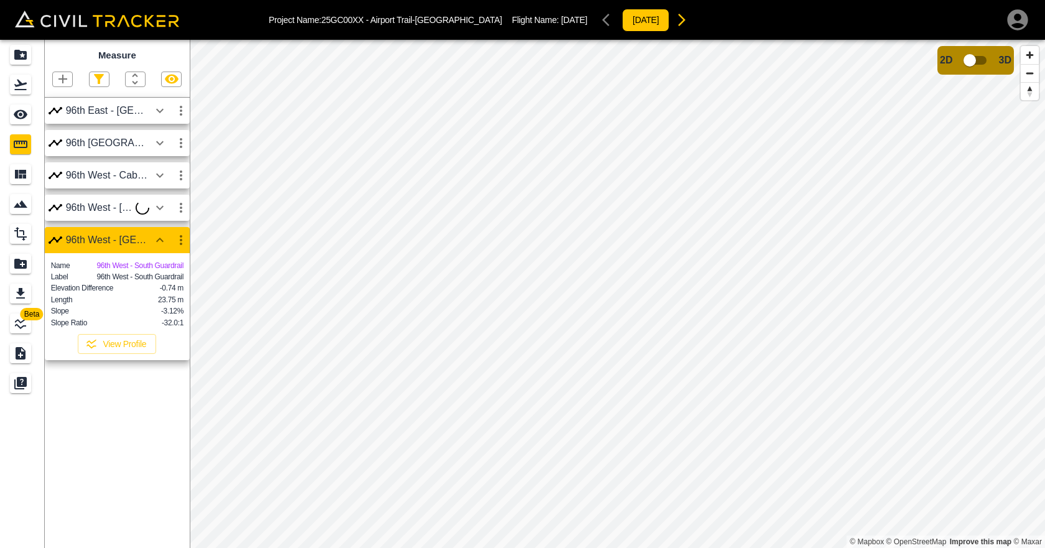
click at [178, 242] on icon "button" at bounding box center [180, 240] width 15 height 15
click at [167, 287] on h6 "Edit" at bounding box center [169, 287] width 25 height 7
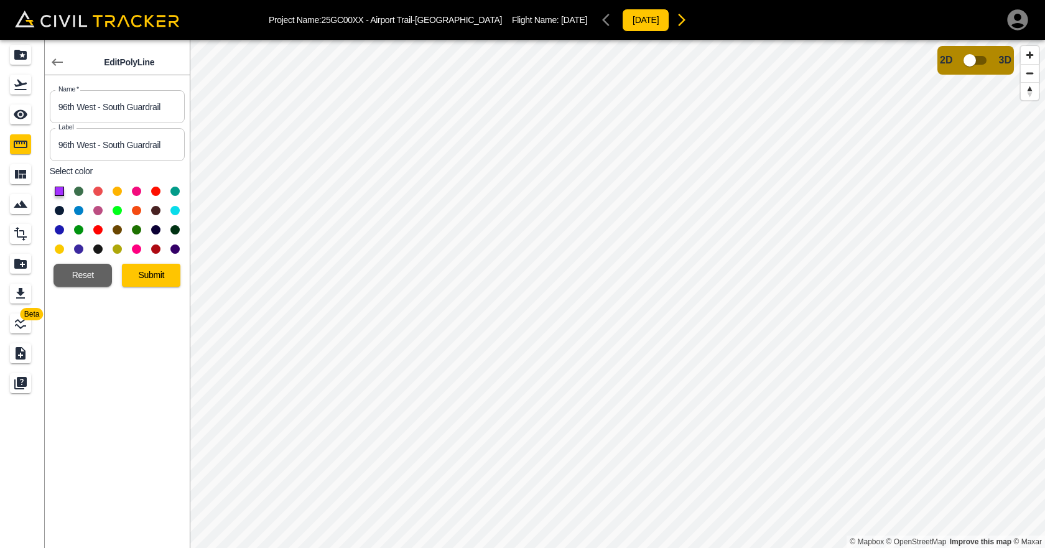
click at [97, 231] on button at bounding box center [97, 229] width 9 height 9
click at [151, 274] on button "Submit" at bounding box center [151, 275] width 58 height 23
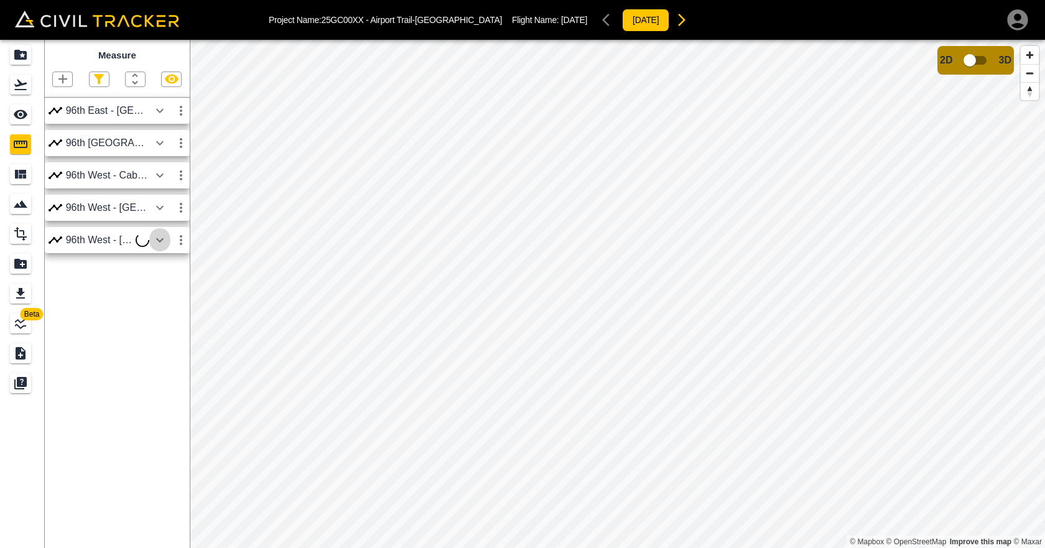
click at [160, 241] on icon "button" at bounding box center [159, 240] width 15 height 15
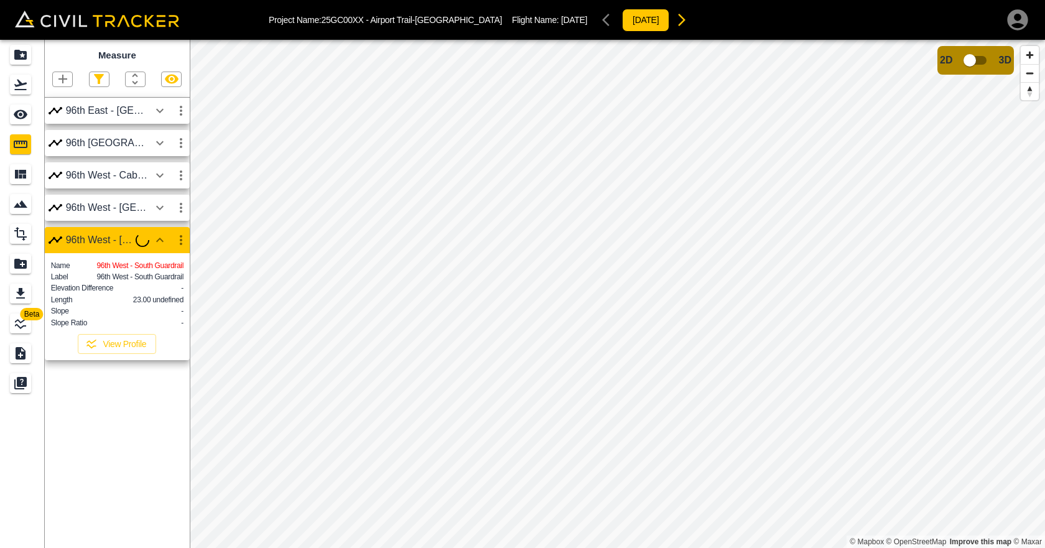
click at [176, 243] on icon "button" at bounding box center [180, 240] width 15 height 15
click at [164, 290] on h6 "Edit" at bounding box center [169, 287] width 25 height 7
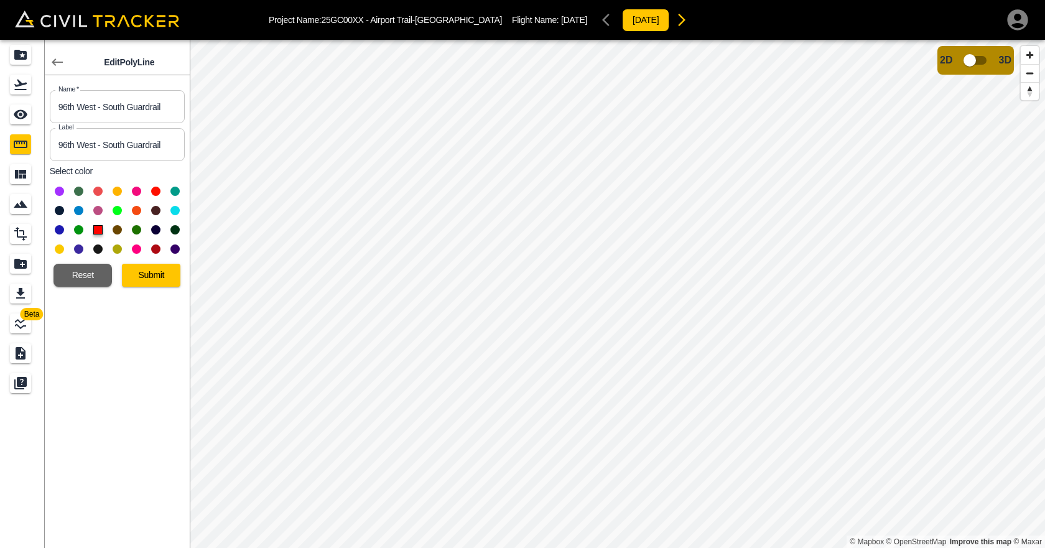
click at [81, 249] on button at bounding box center [78, 248] width 9 height 9
click at [177, 276] on button "Submit" at bounding box center [151, 275] width 58 height 23
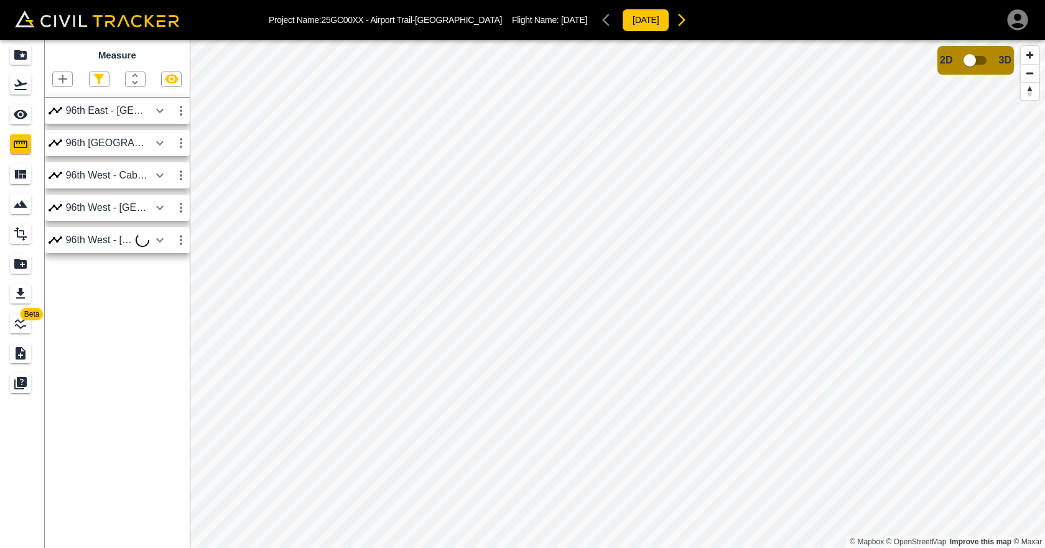
click at [164, 115] on icon "button" at bounding box center [159, 110] width 15 height 15
click at [175, 109] on icon "button" at bounding box center [180, 110] width 15 height 15
click at [159, 113] on div at bounding box center [522, 274] width 1045 height 548
click at [157, 113] on icon "button" at bounding box center [159, 110] width 15 height 15
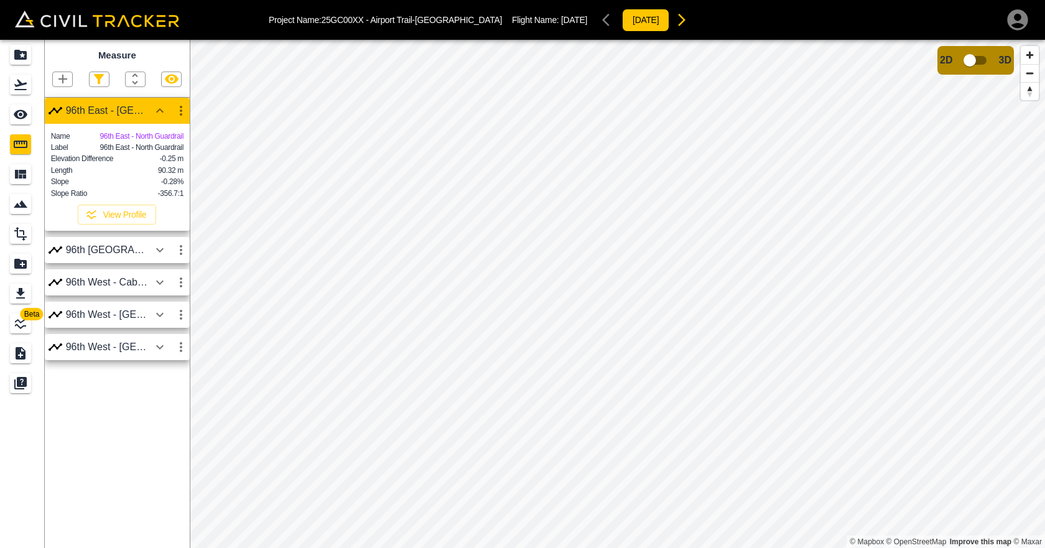
click at [168, 262] on button "button" at bounding box center [159, 250] width 21 height 25
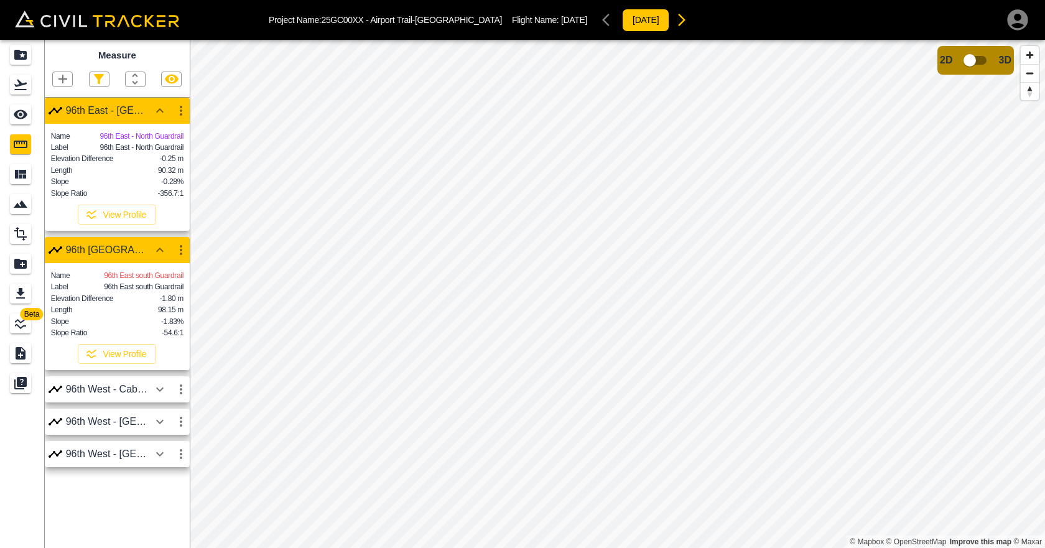
click at [167, 397] on icon "button" at bounding box center [159, 389] width 15 height 15
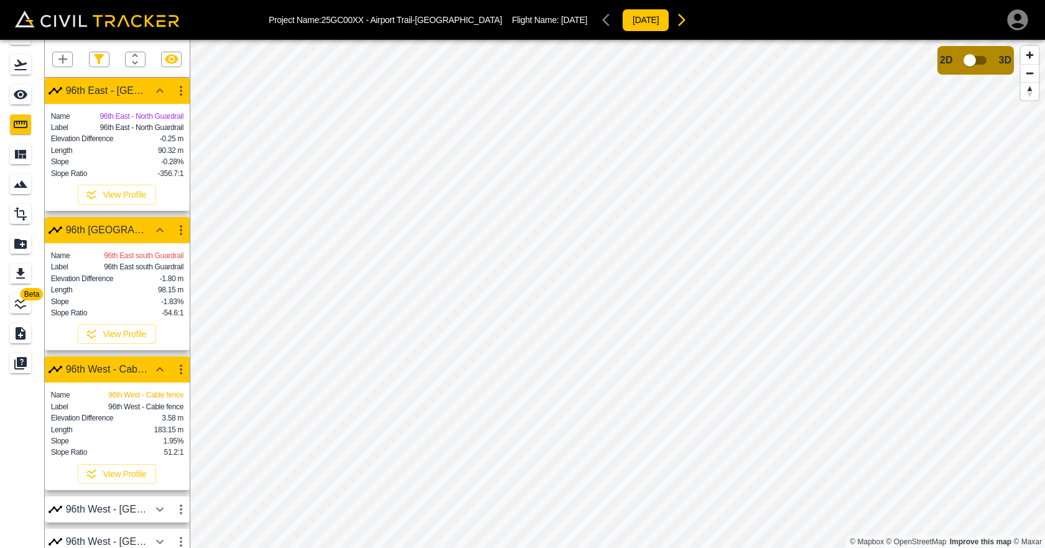
scroll to position [40, 0]
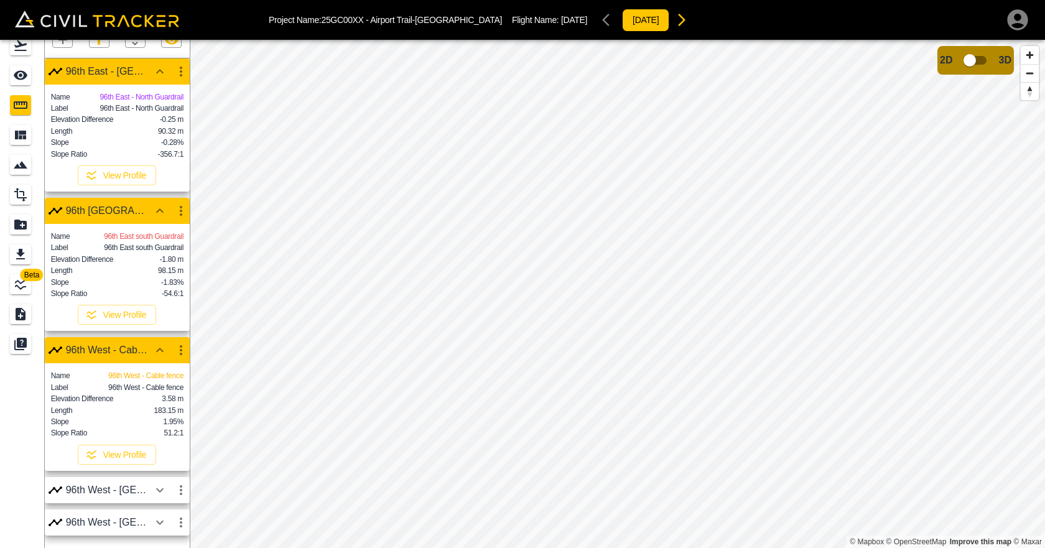
click at [157, 488] on icon "button" at bounding box center [159, 489] width 15 height 15
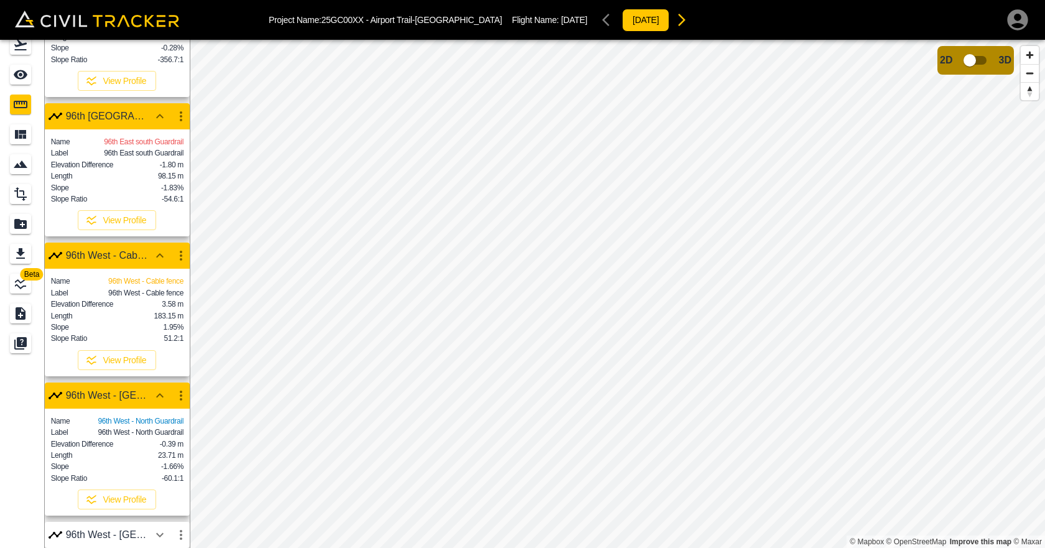
scroll to position [152, 0]
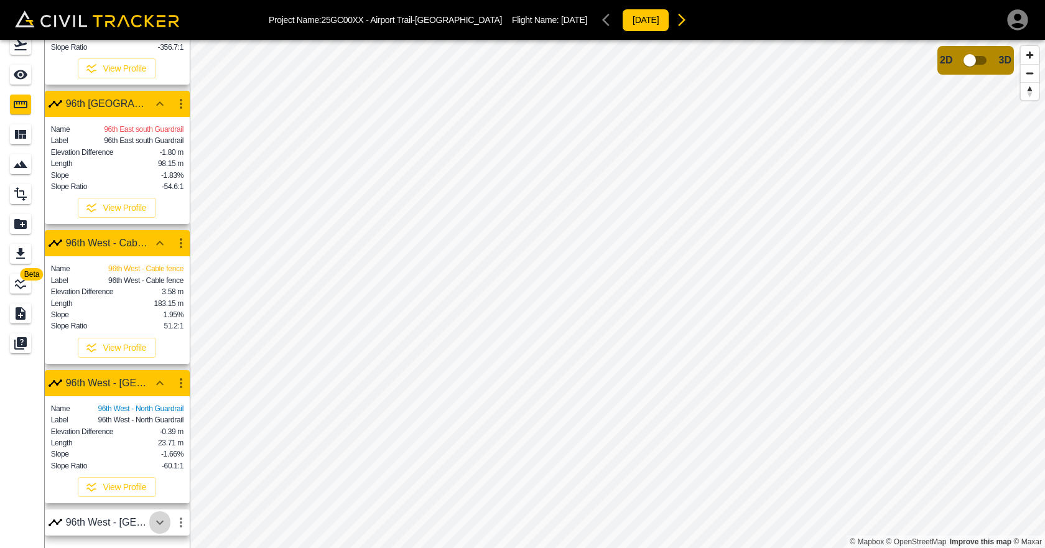
click at [159, 522] on icon "button" at bounding box center [159, 522] width 7 height 4
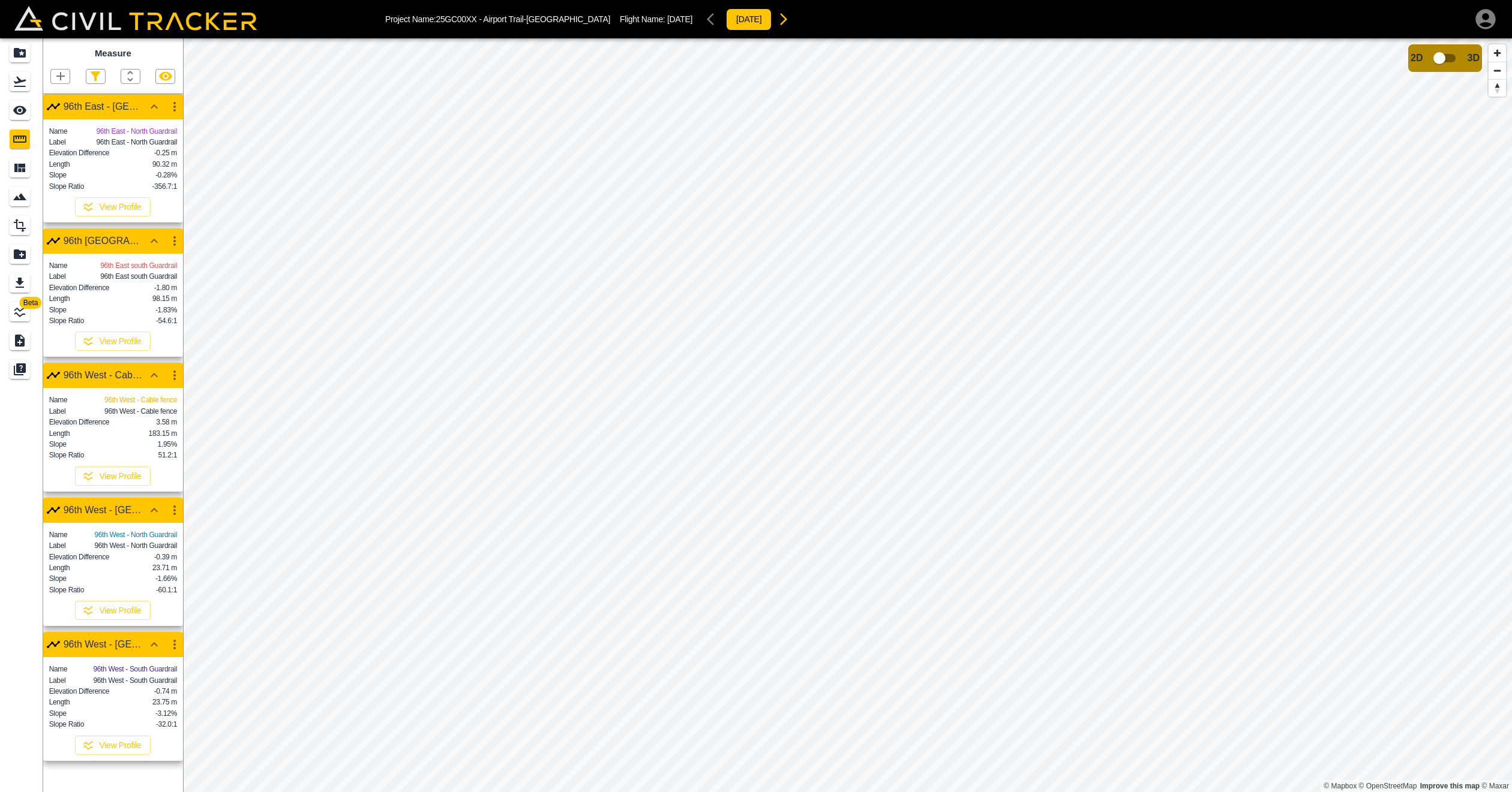
scroll to position [0, 0]
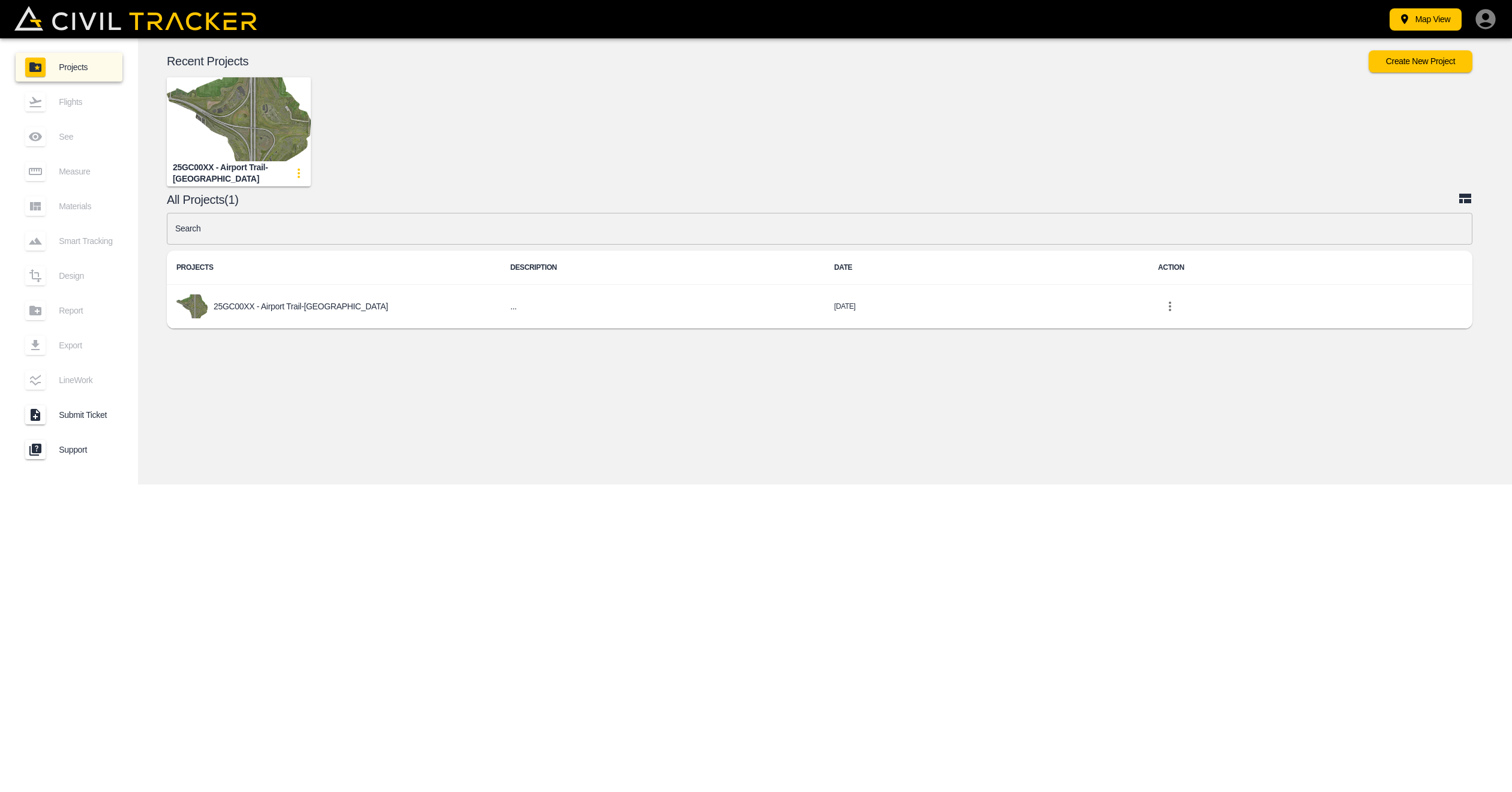
click at [236, 133] on img "button" at bounding box center [238, 119] width 144 height 84
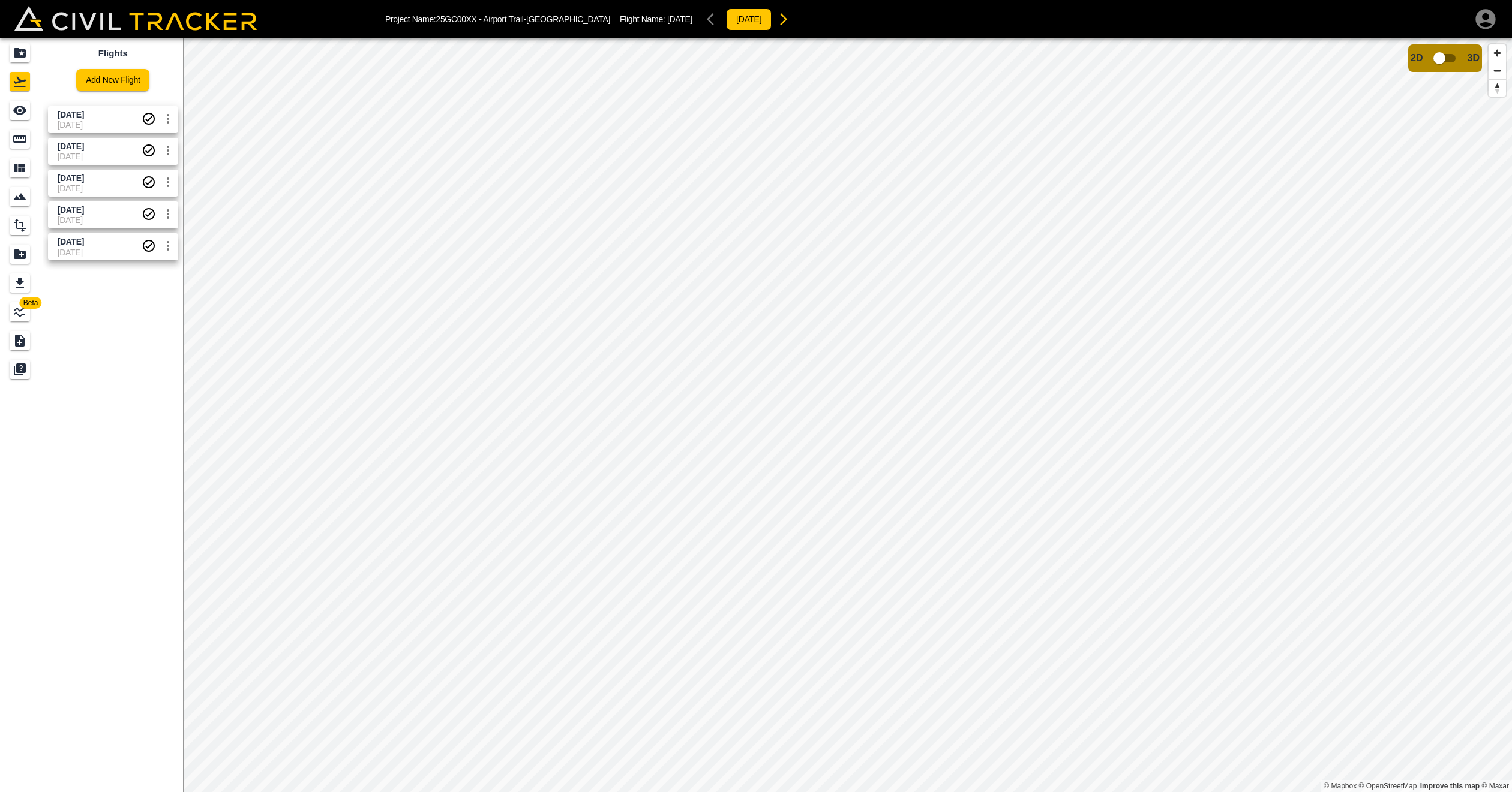
click at [74, 120] on span "[DATE]" at bounding box center [99, 124] width 84 height 10
click at [99, 128] on span "[DATE]" at bounding box center [99, 124] width 84 height 10
click at [88, 123] on span "[DATE]" at bounding box center [99, 124] width 84 height 10
click at [96, 121] on span "[DATE]" at bounding box center [99, 124] width 84 height 10
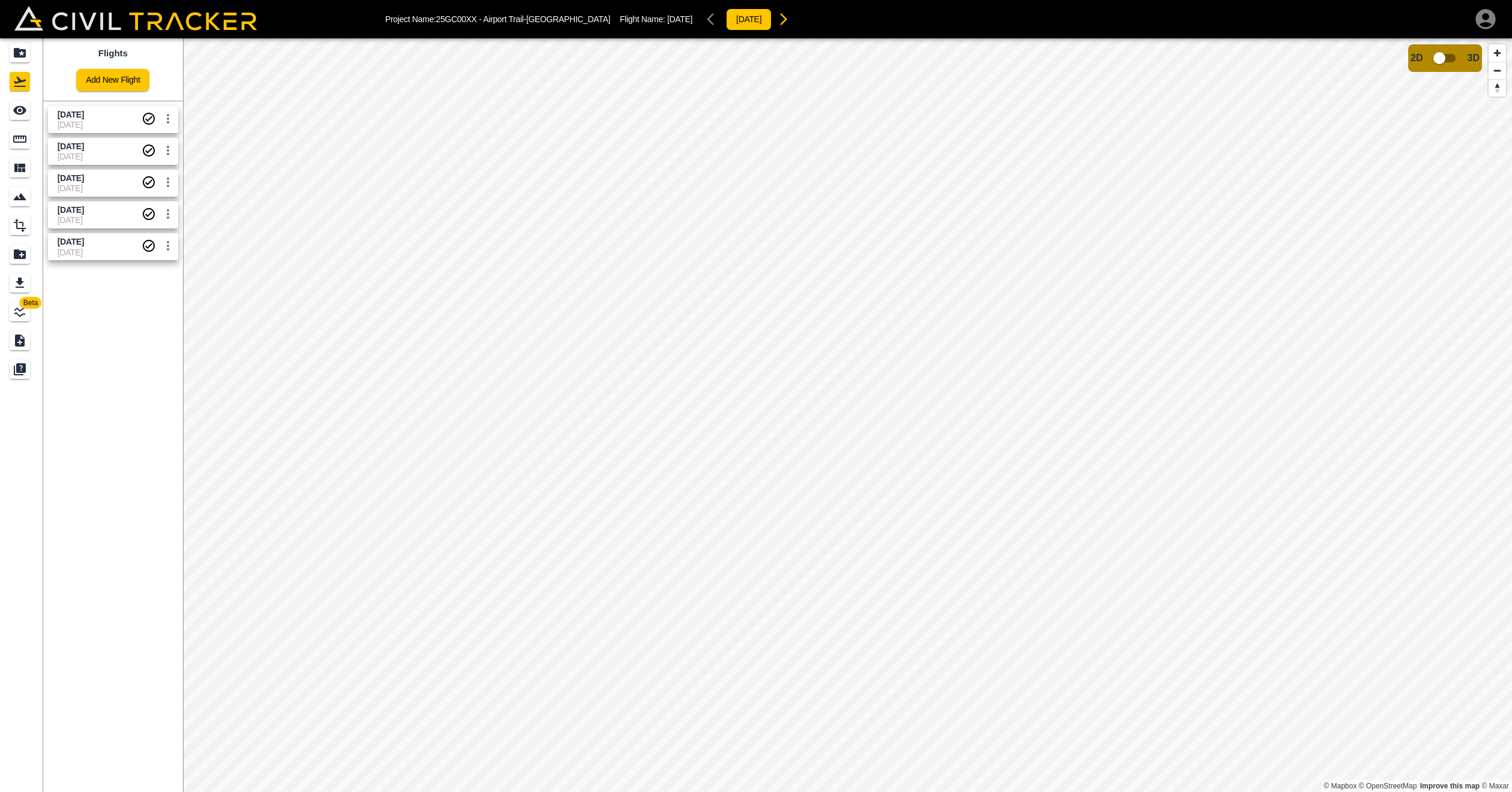
click at [84, 117] on span "[DATE]" at bounding box center [70, 115] width 26 height 10
click at [1449, 49] on input "checkbox" at bounding box center [1439, 58] width 69 height 23
